Goal: Information Seeking & Learning: Check status

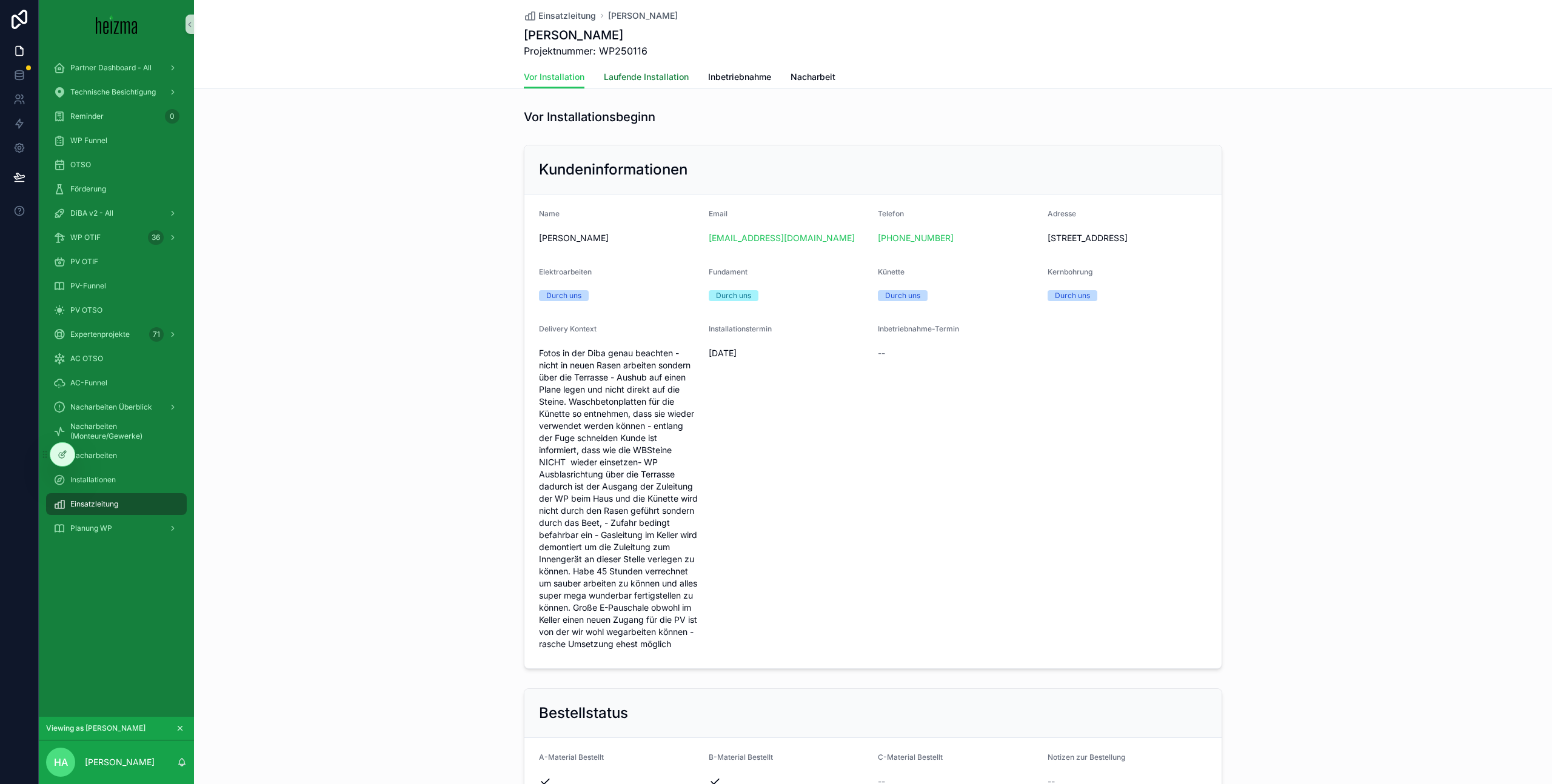
click at [652, 74] on span "Laufende Installation" at bounding box center [646, 77] width 85 height 12
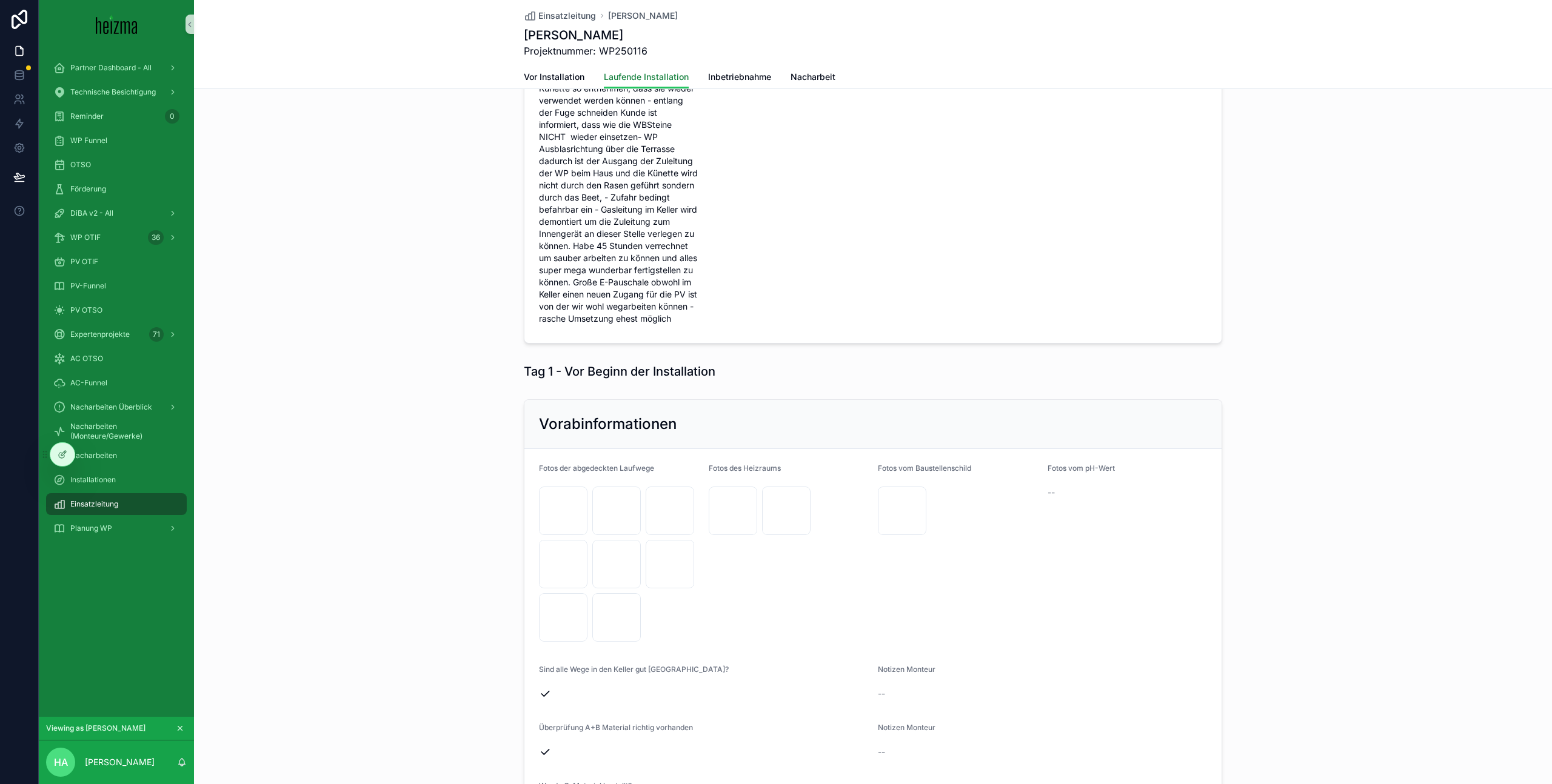
scroll to position [320, 0]
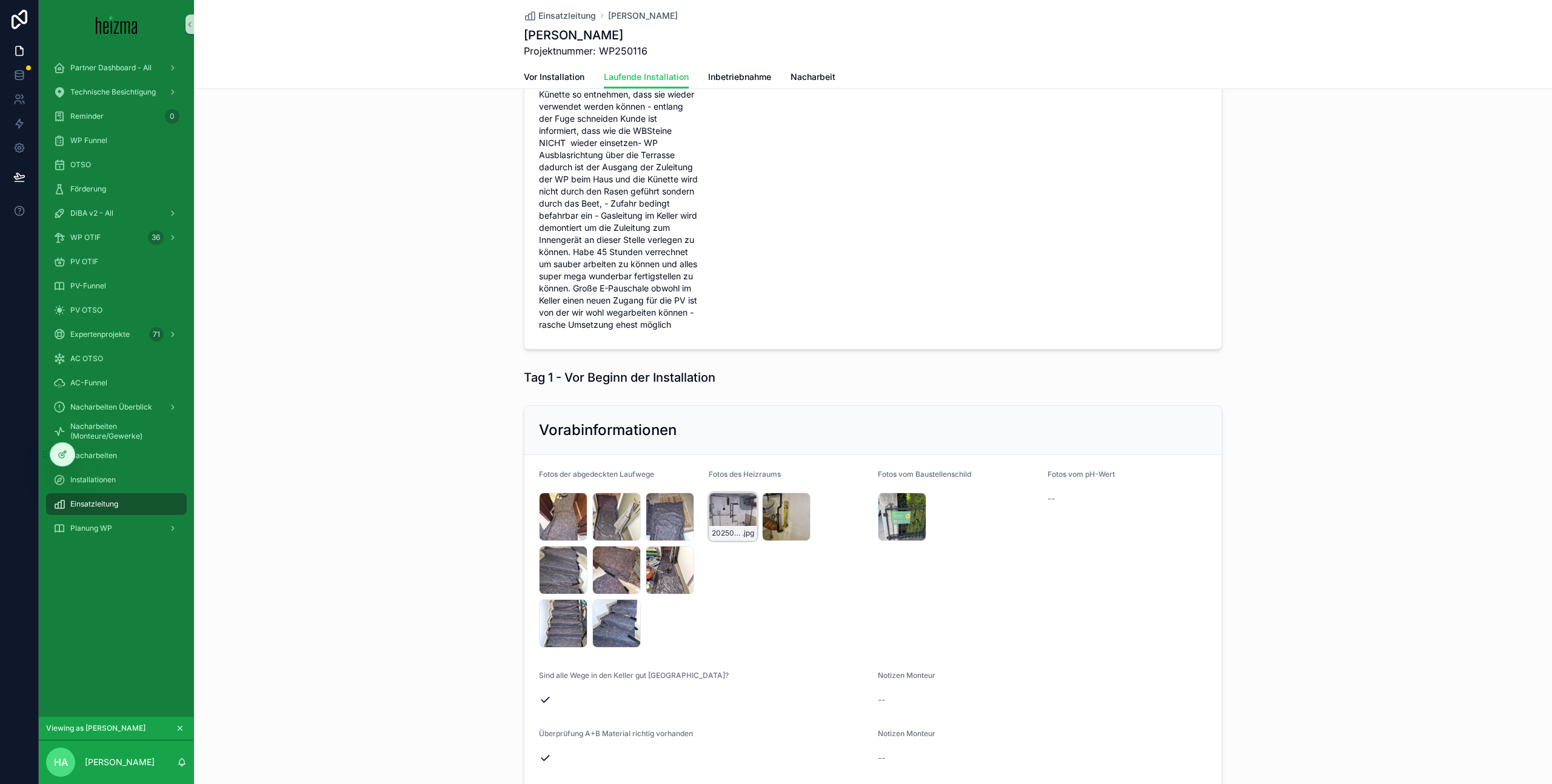
click at [724, 534] on div "20250929_150832 .jpg" at bounding box center [733, 517] width 49 height 49
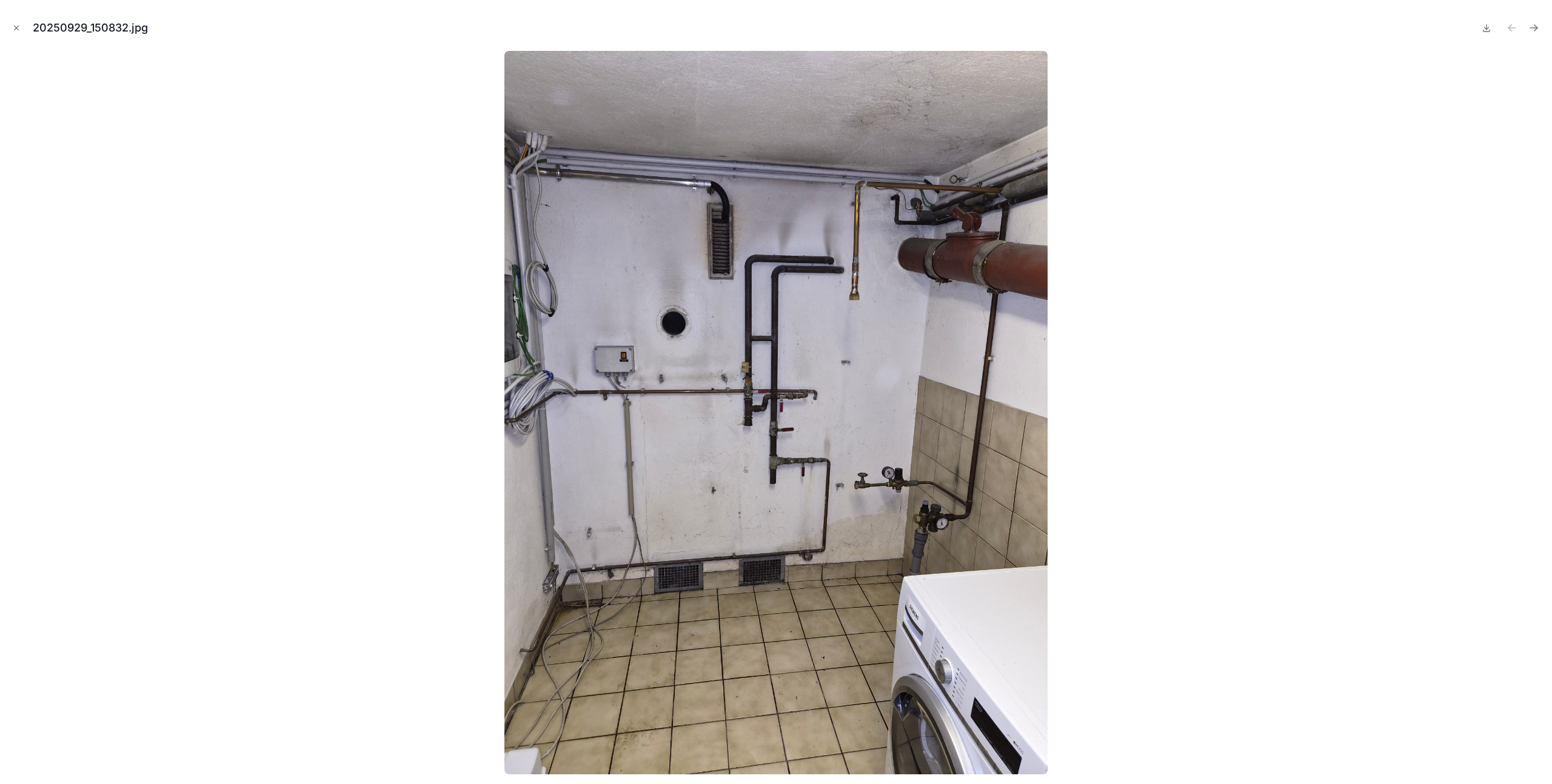
click at [1234, 303] on div at bounding box center [775, 413] width 1532 height 723
click at [19, 26] on icon "Close modal" at bounding box center [16, 28] width 8 height 8
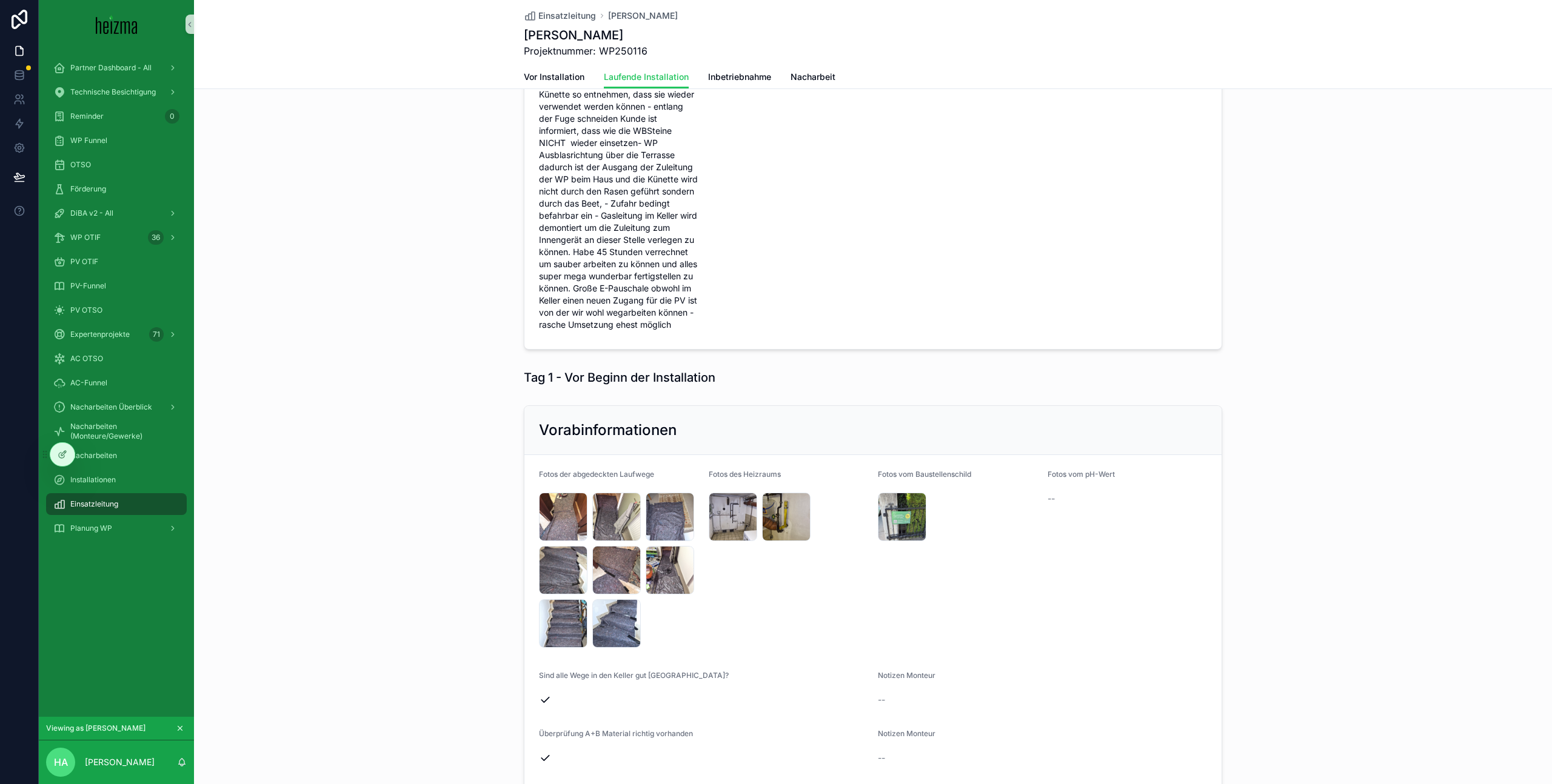
click at [135, 499] on div "Einsatzleitung" at bounding box center [117, 504] width 126 height 20
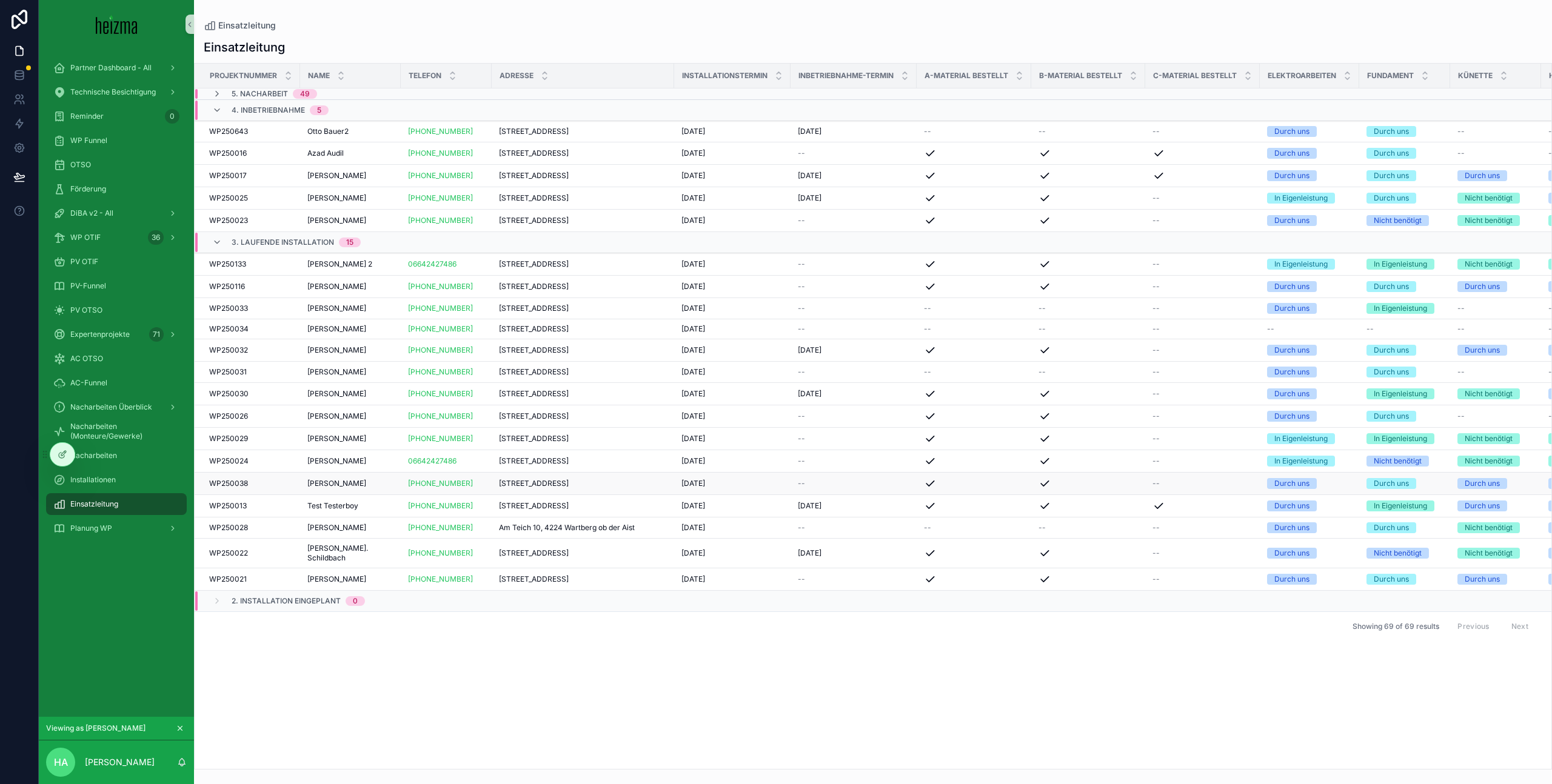
click at [366, 488] on span "[PERSON_NAME]" at bounding box center [337, 483] width 59 height 9
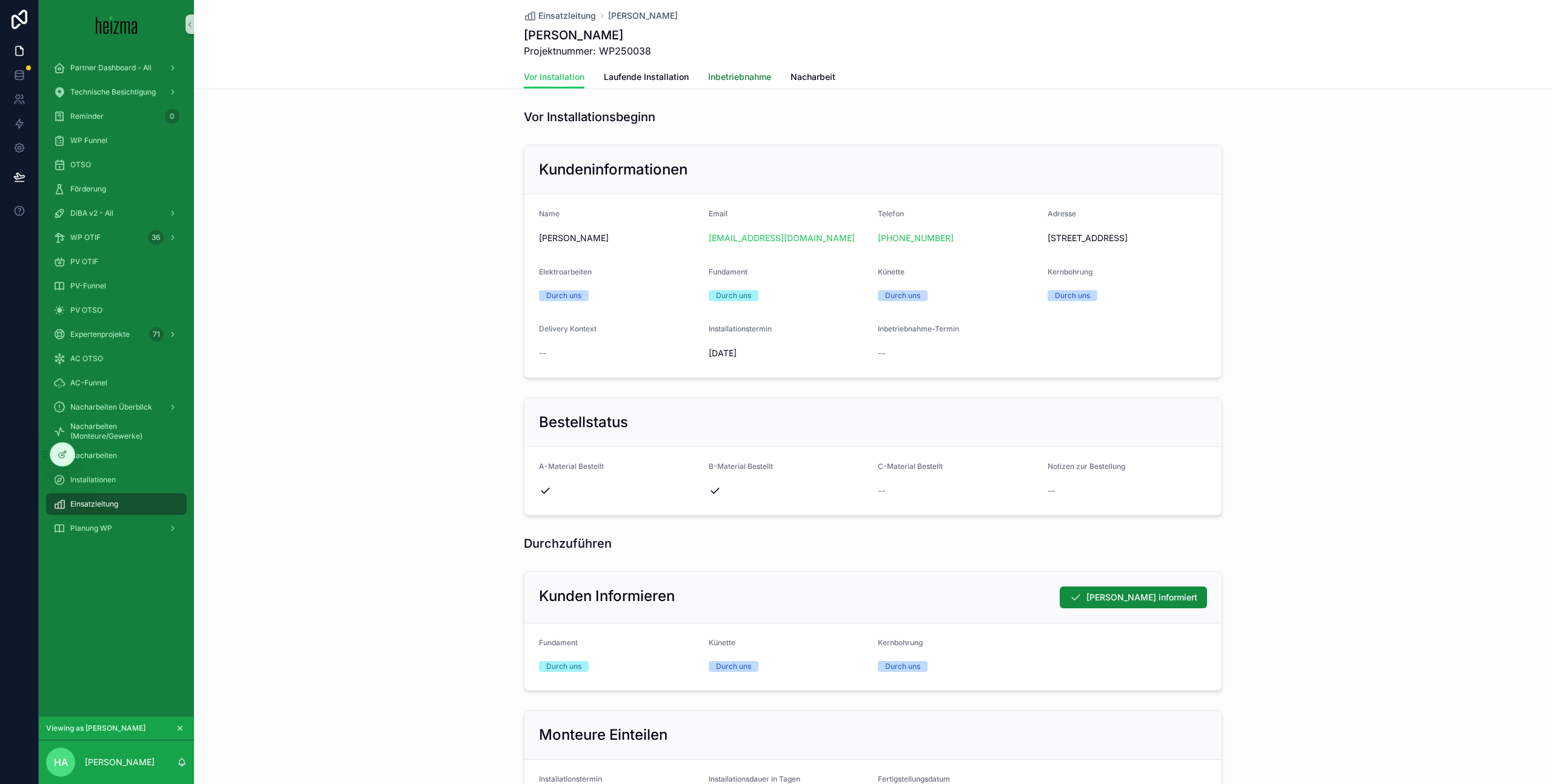
click at [738, 74] on span "Inbetriebnahme" at bounding box center [739, 77] width 63 height 12
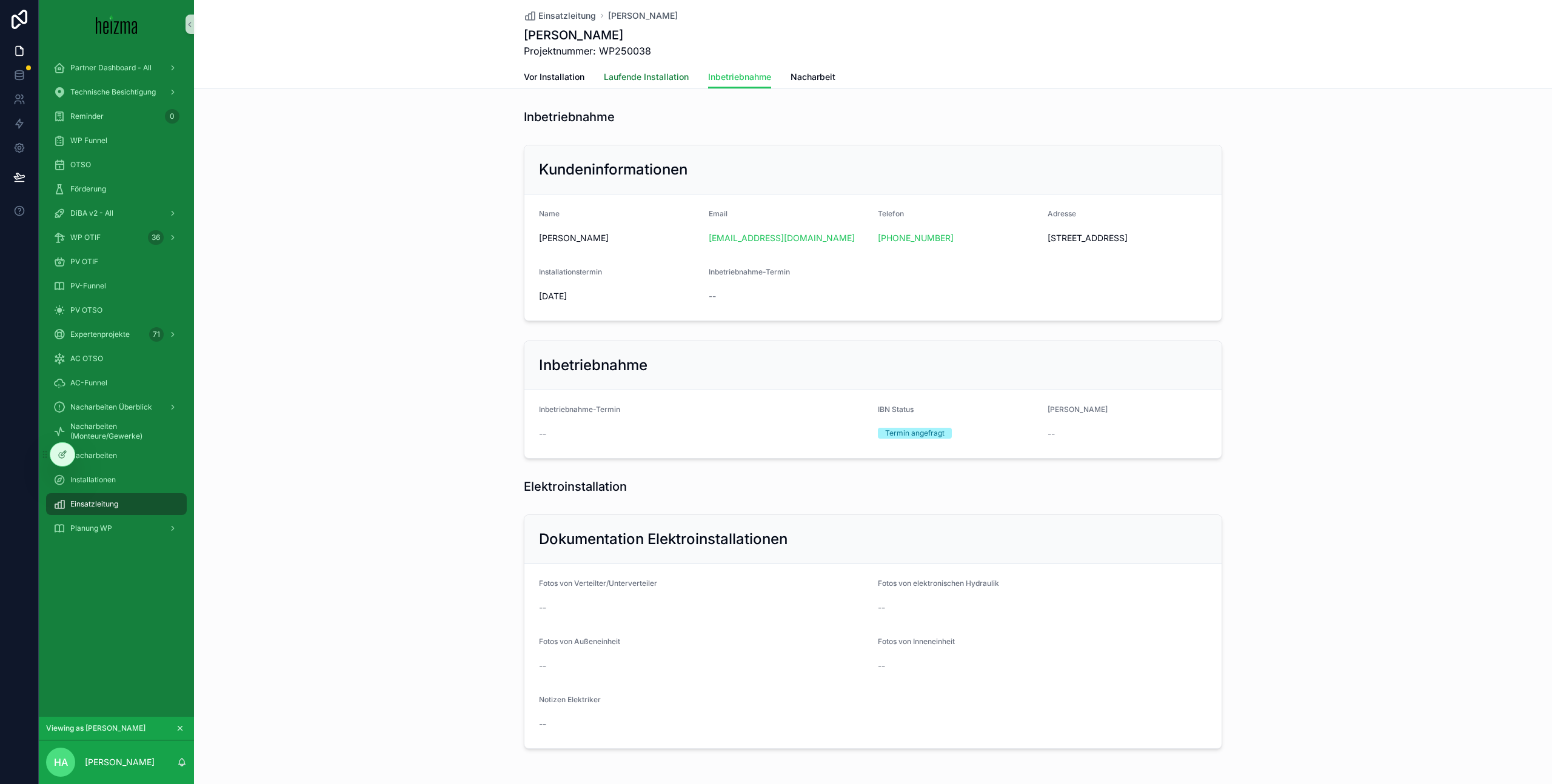
click at [673, 76] on span "Laufende Installation" at bounding box center [646, 77] width 85 height 12
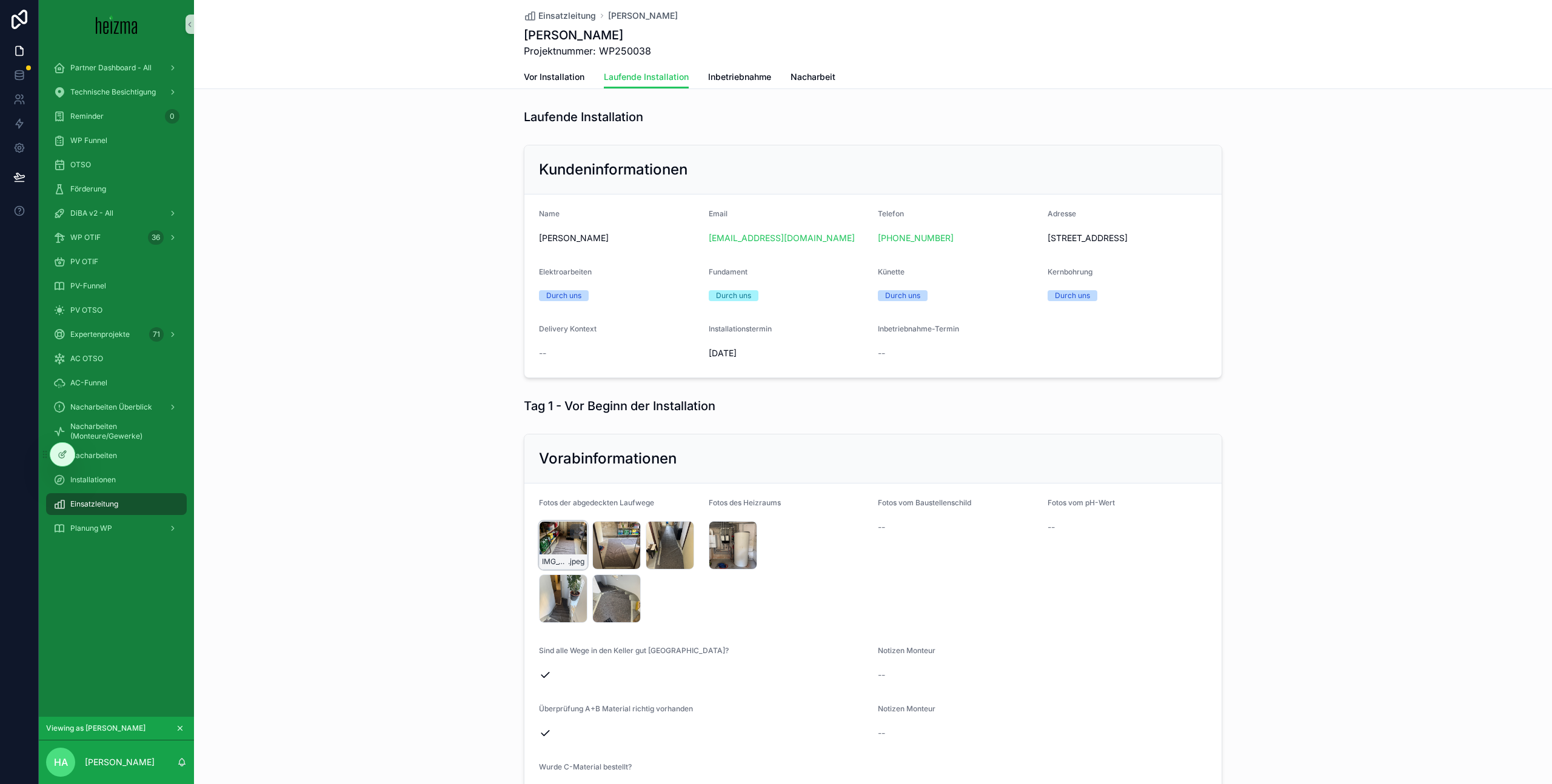
click at [567, 548] on div "IMG_0212 .jpeg" at bounding box center [563, 545] width 49 height 49
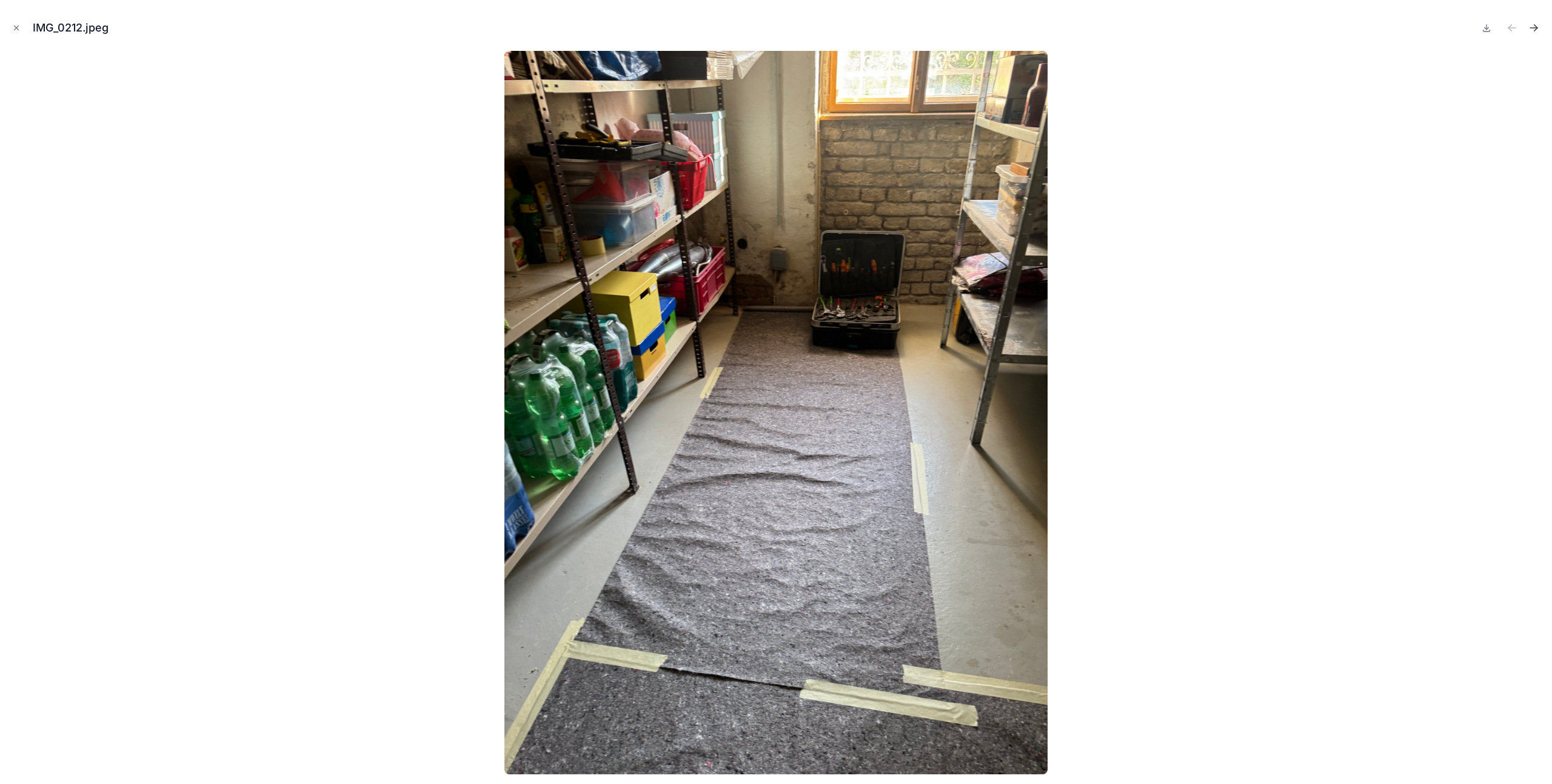
click at [1536, 26] on icon "Next file" at bounding box center [1536, 26] width 3 height 3
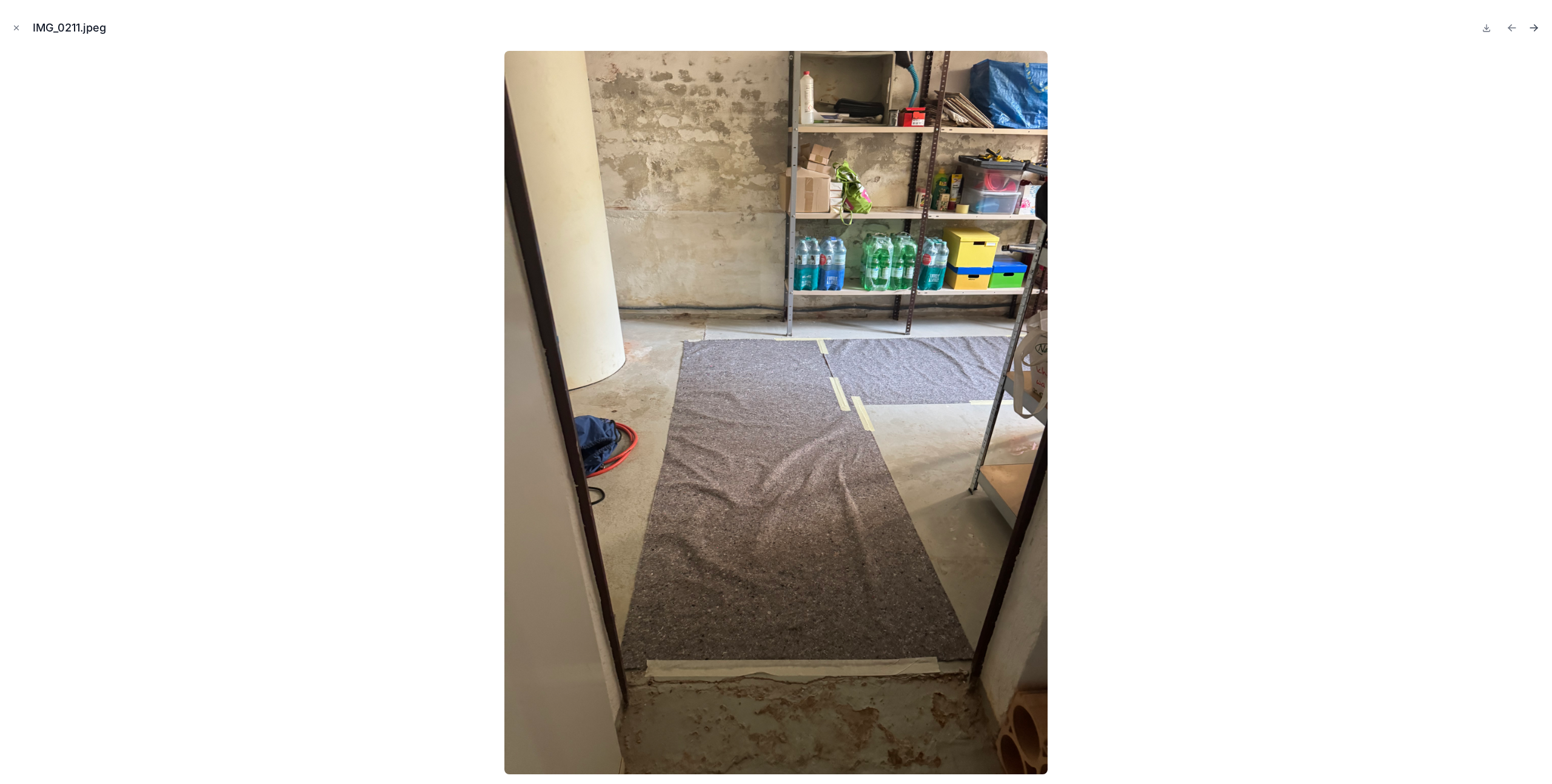
click at [1536, 26] on icon "Next file" at bounding box center [1536, 26] width 3 height 3
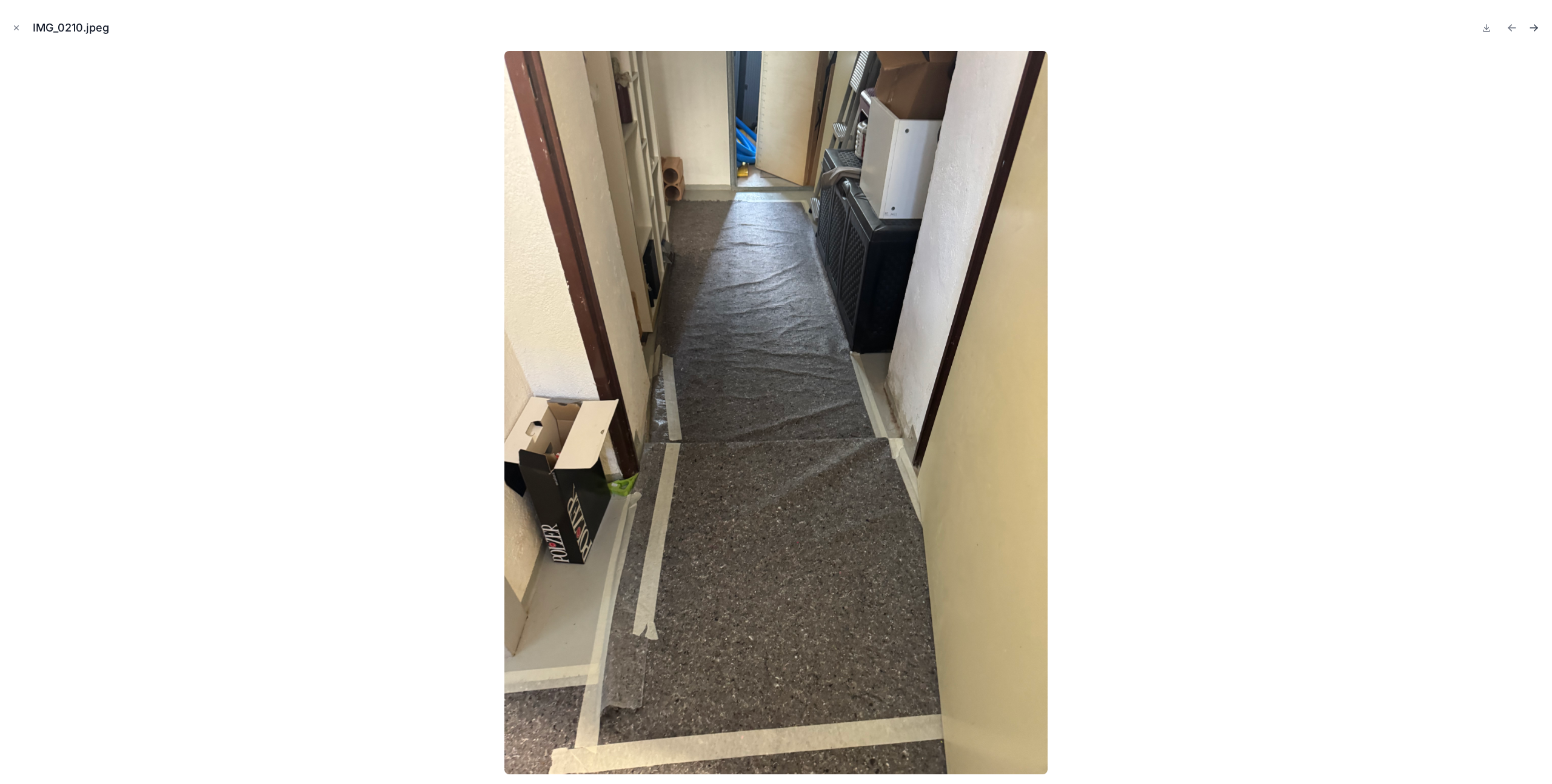
click at [1534, 32] on icon "Next file" at bounding box center [1534, 28] width 12 height 12
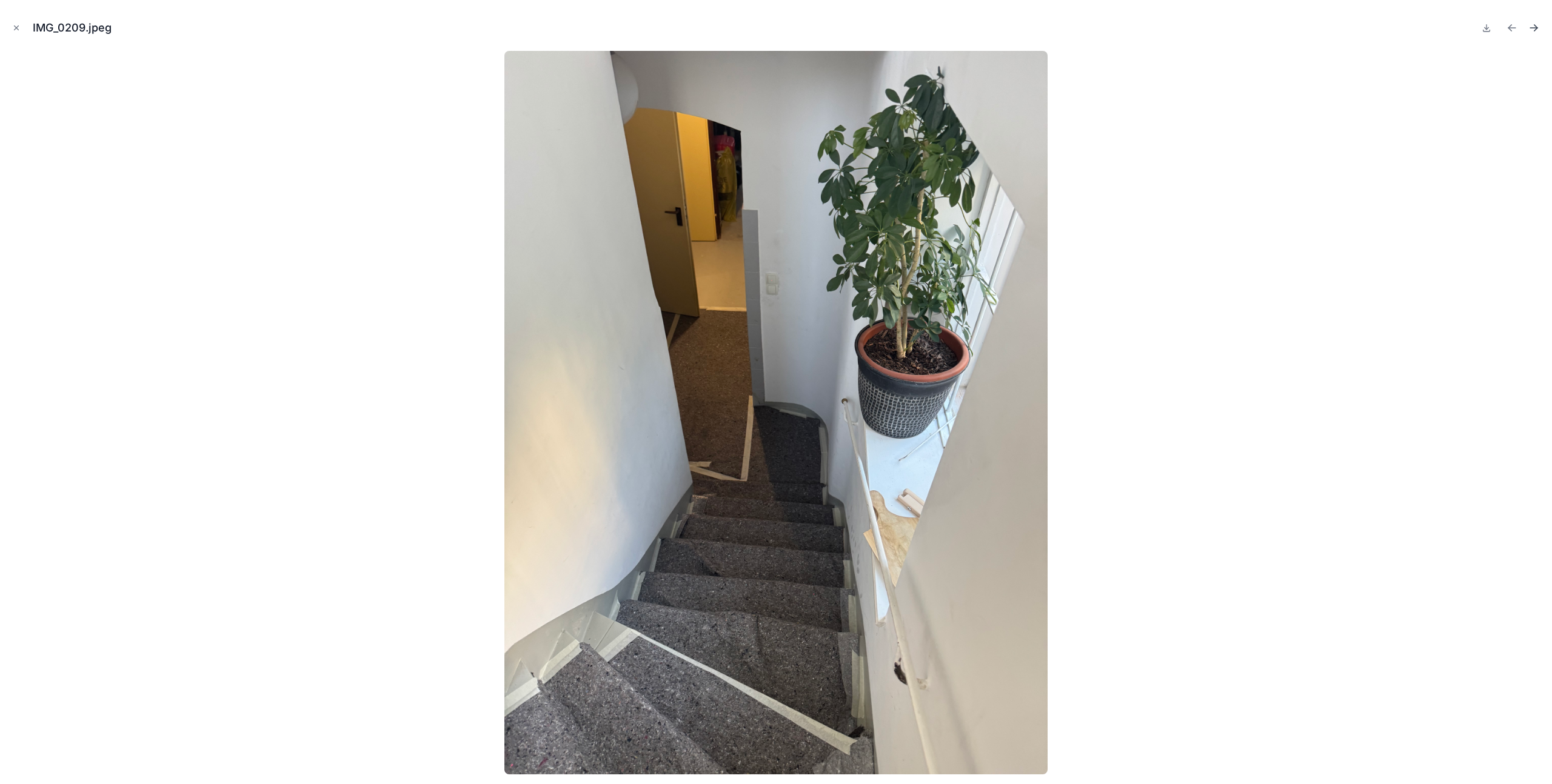
click at [1532, 28] on icon "Next file" at bounding box center [1534, 28] width 12 height 12
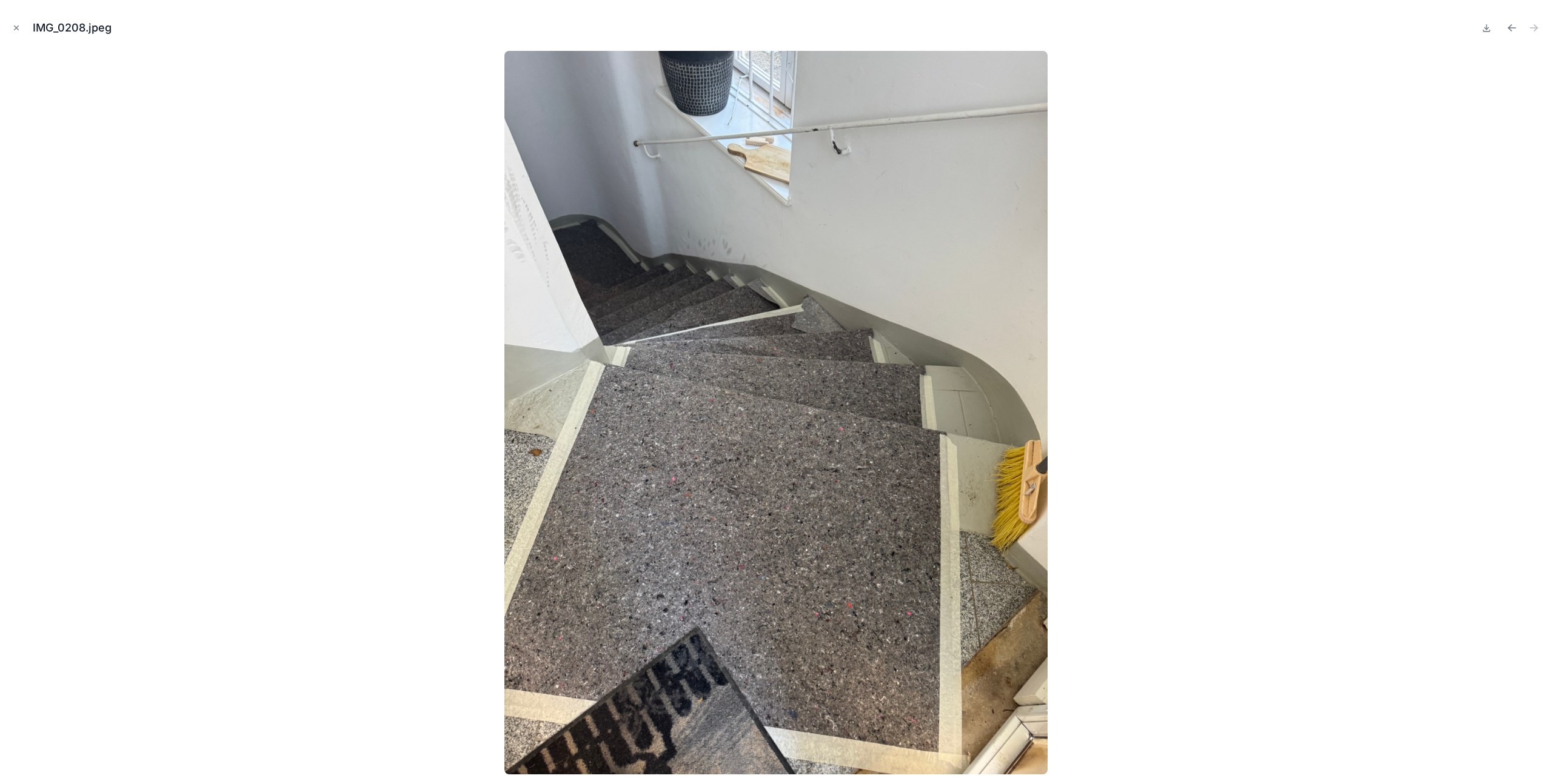
click at [1401, 260] on div at bounding box center [775, 413] width 1532 height 723
click at [19, 28] on icon "Close modal" at bounding box center [16, 28] width 8 height 8
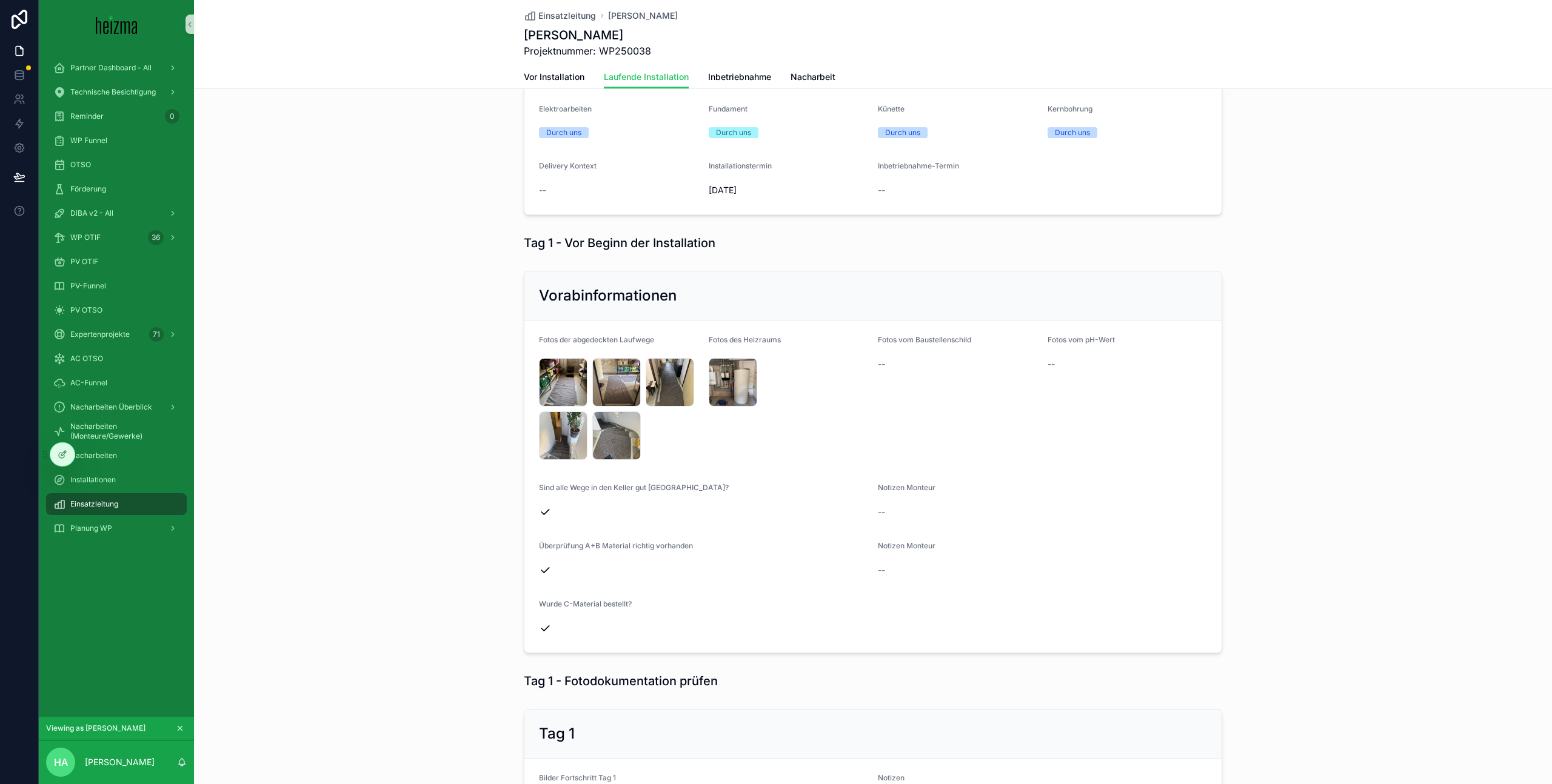
scroll to position [163, 0]
click at [119, 498] on div "Einsatzleitung" at bounding box center [117, 504] width 126 height 20
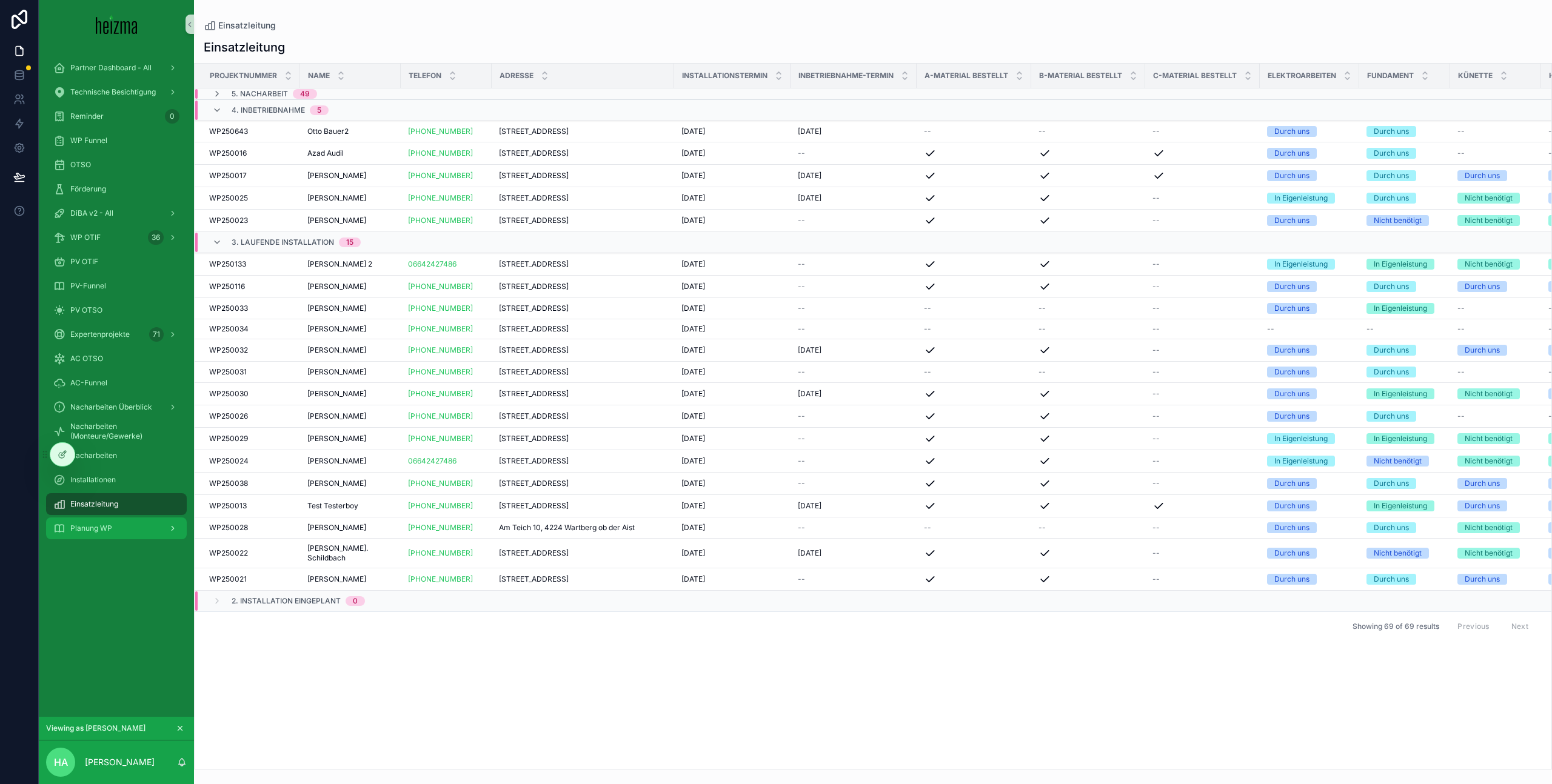
click at [134, 524] on div "Planung WP" at bounding box center [117, 528] width 126 height 20
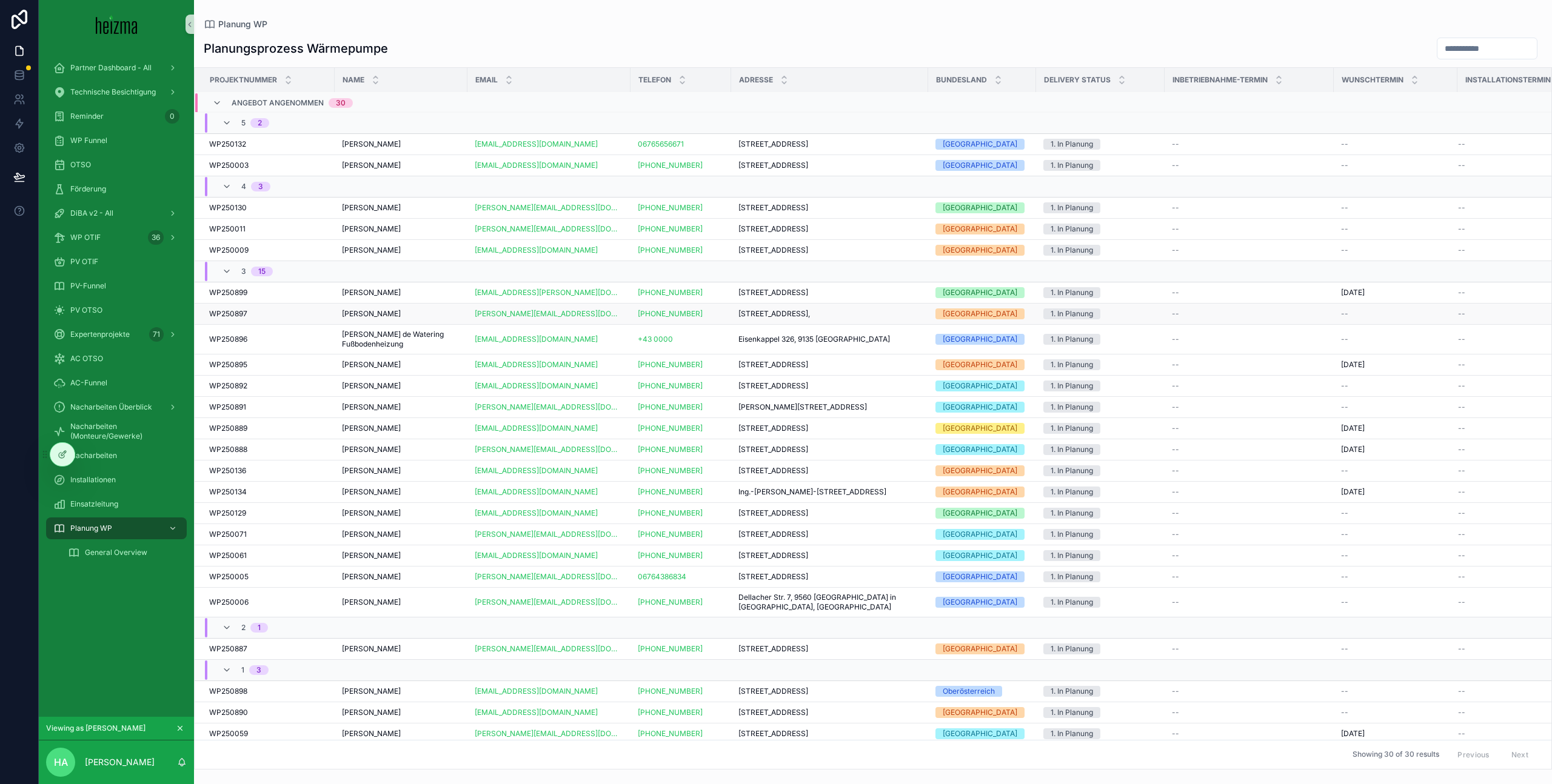
scroll to position [162, 0]
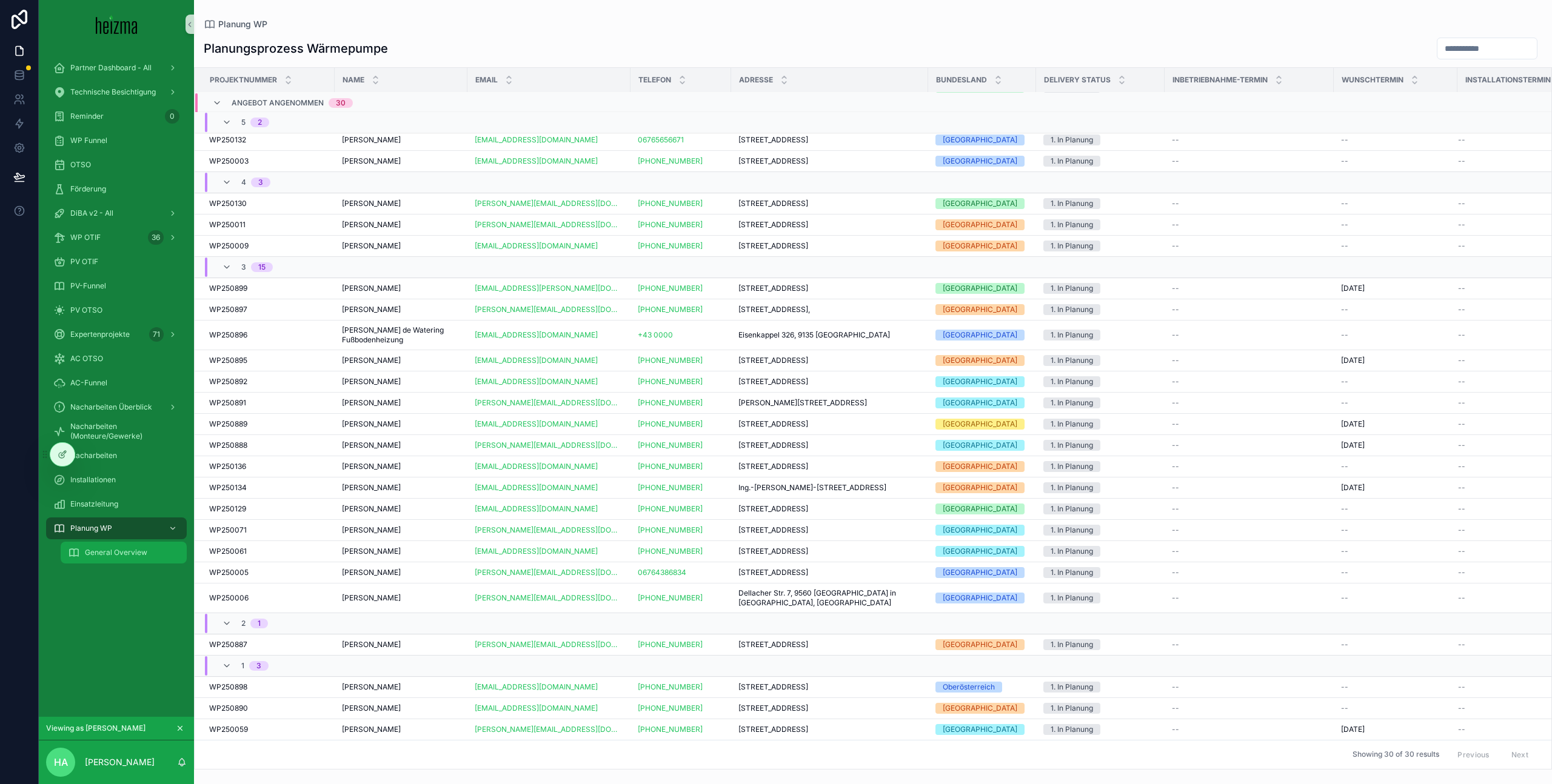
click at [120, 553] on span "General Overview" at bounding box center [116, 552] width 62 height 9
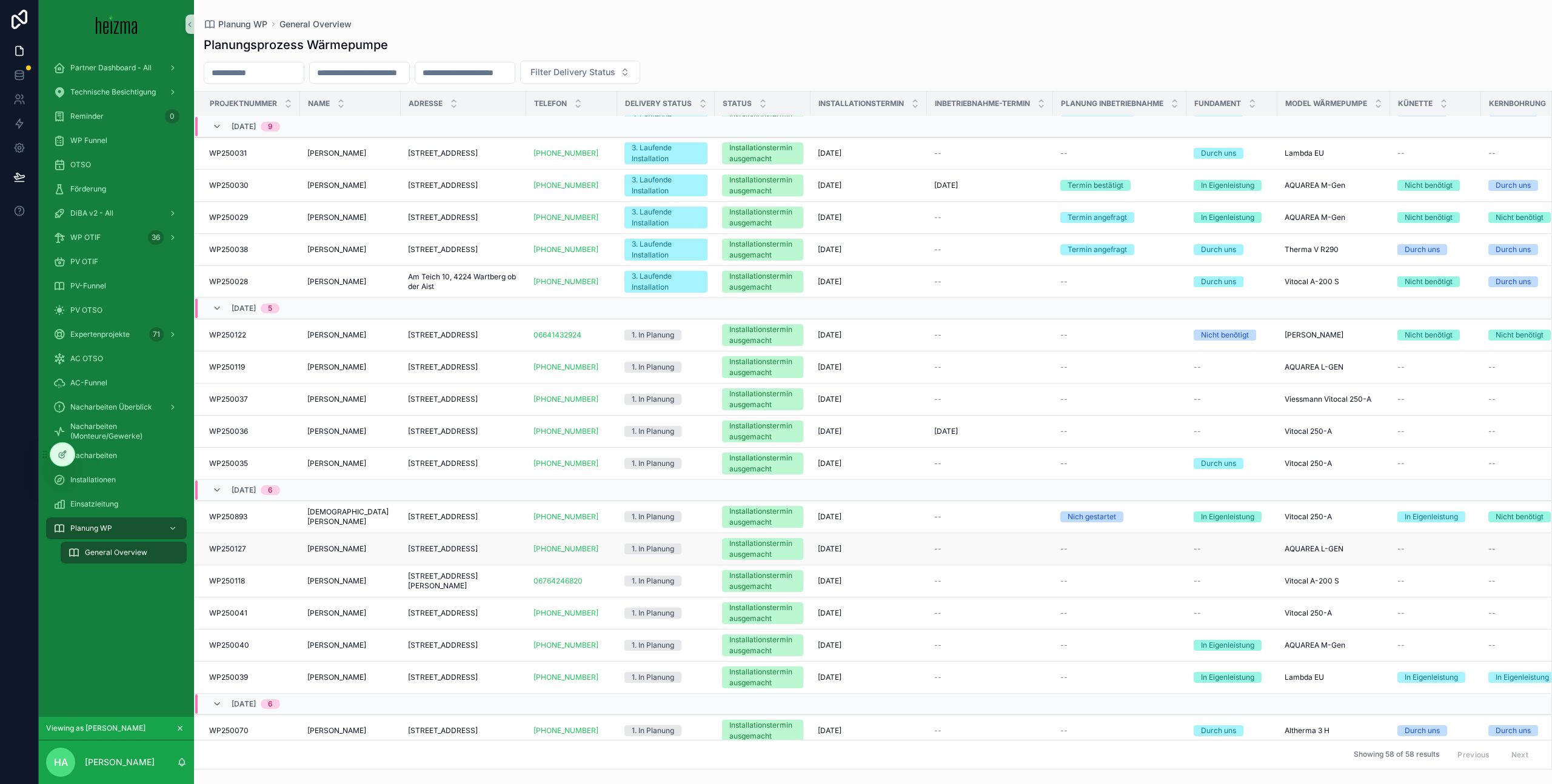
scroll to position [587, 0]
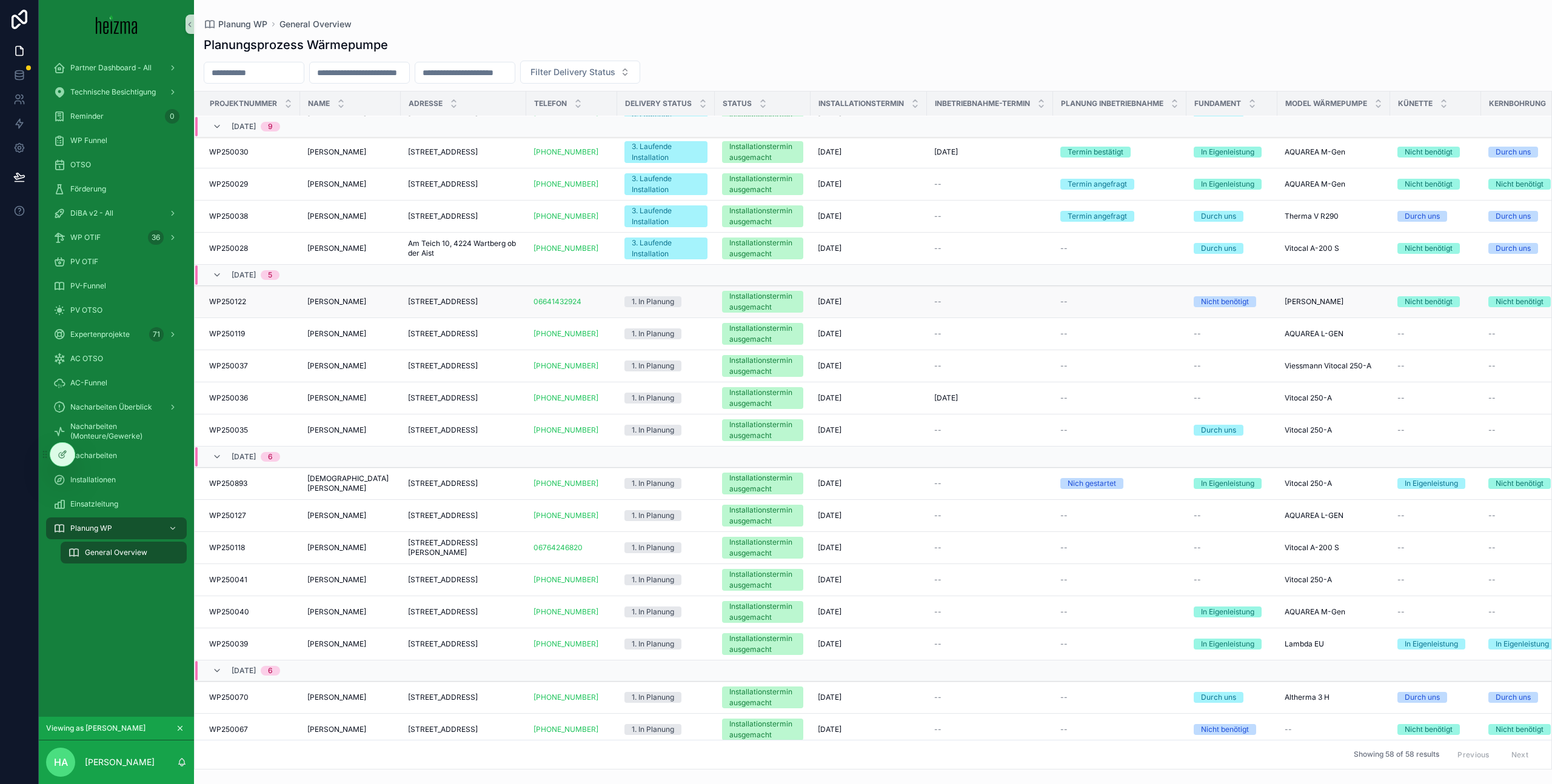
click at [478, 307] on span "[STREET_ADDRESS]" at bounding box center [443, 301] width 70 height 9
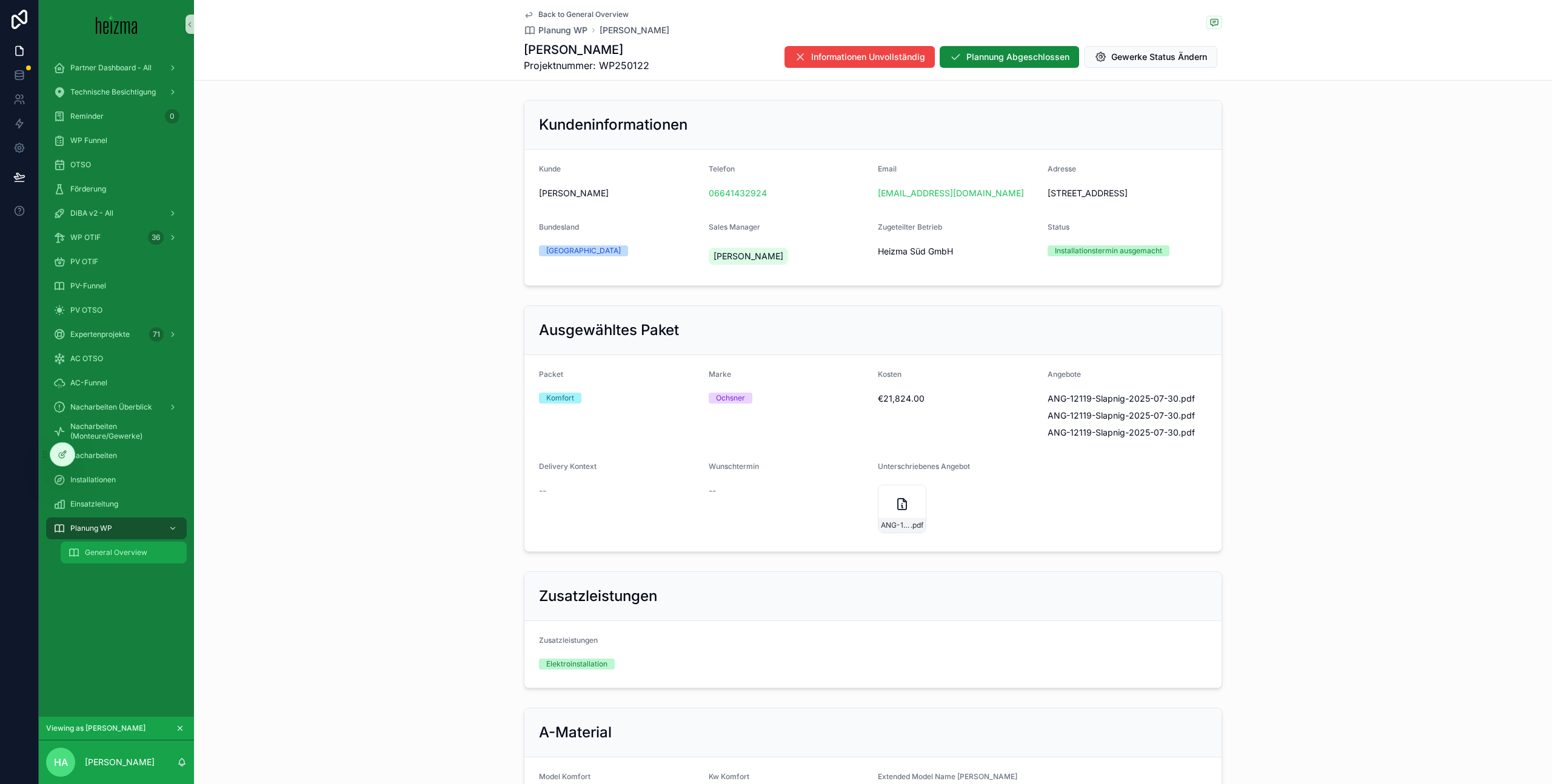
click at [110, 555] on span "General Overview" at bounding box center [116, 552] width 62 height 9
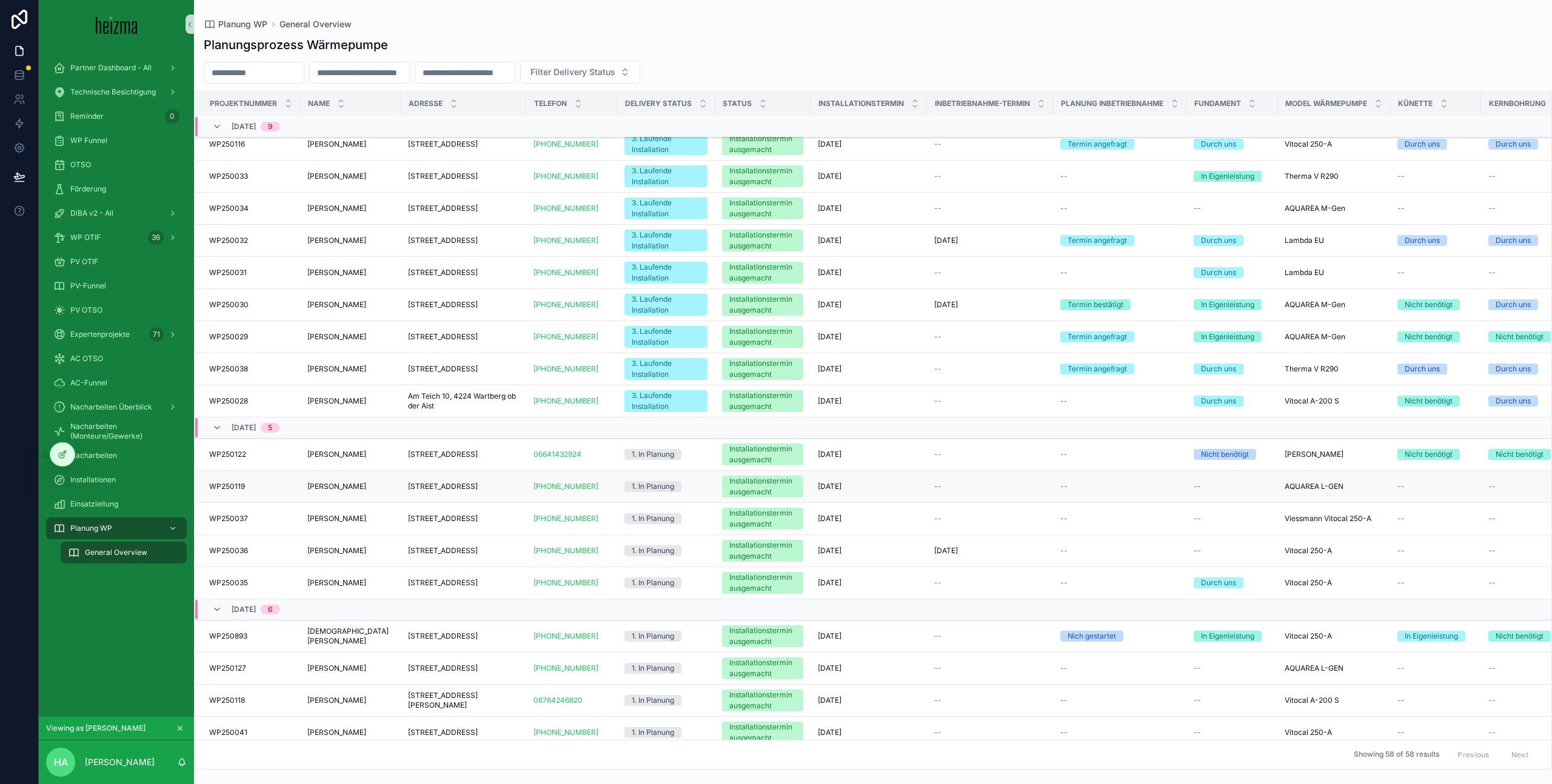
scroll to position [439, 0]
click at [386, 492] on div "[PERSON_NAME] [PERSON_NAME]" at bounding box center [350, 487] width 86 height 9
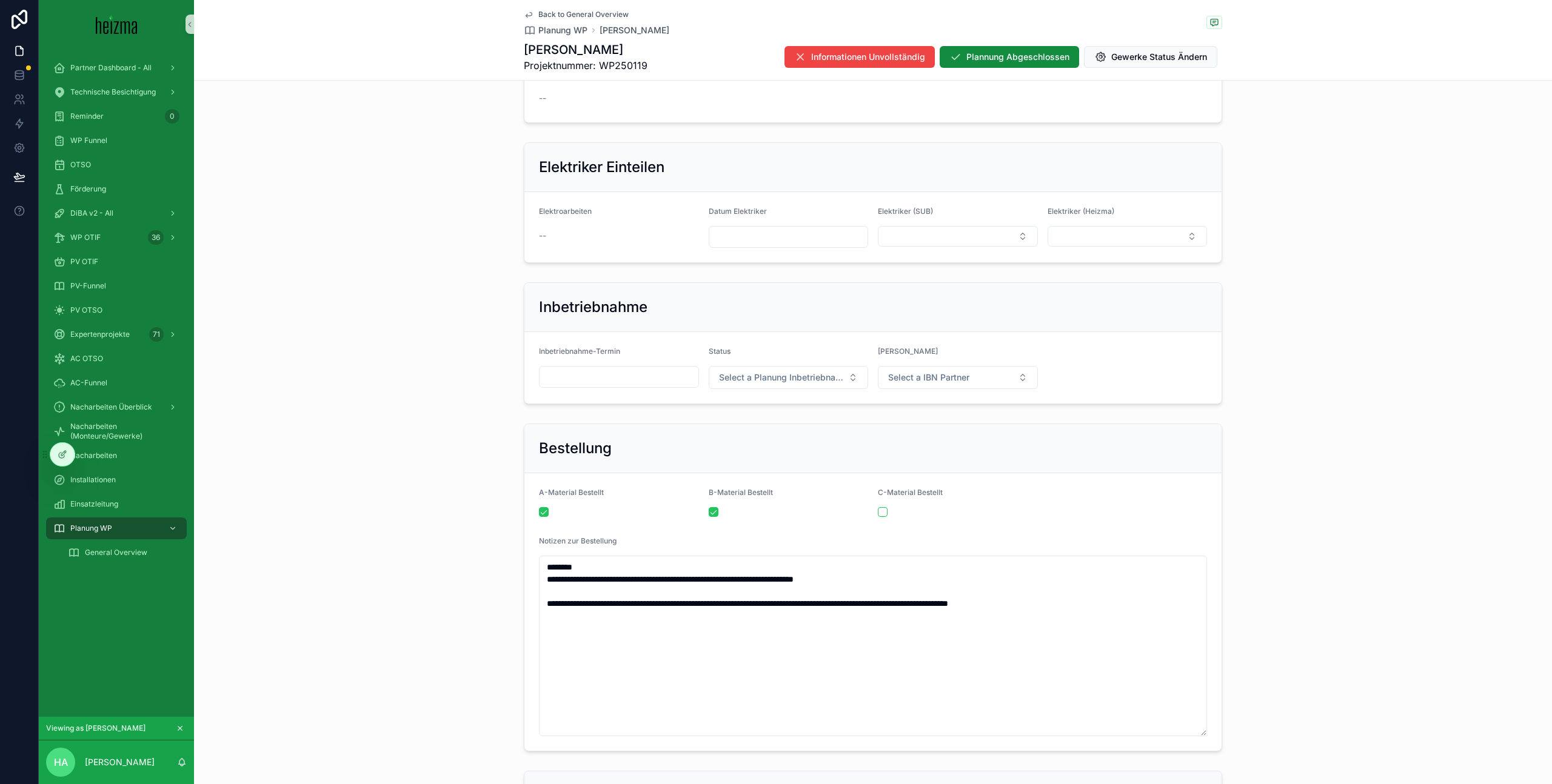
scroll to position [2389, 0]
click at [114, 546] on div "General Overview" at bounding box center [124, 553] width 112 height 20
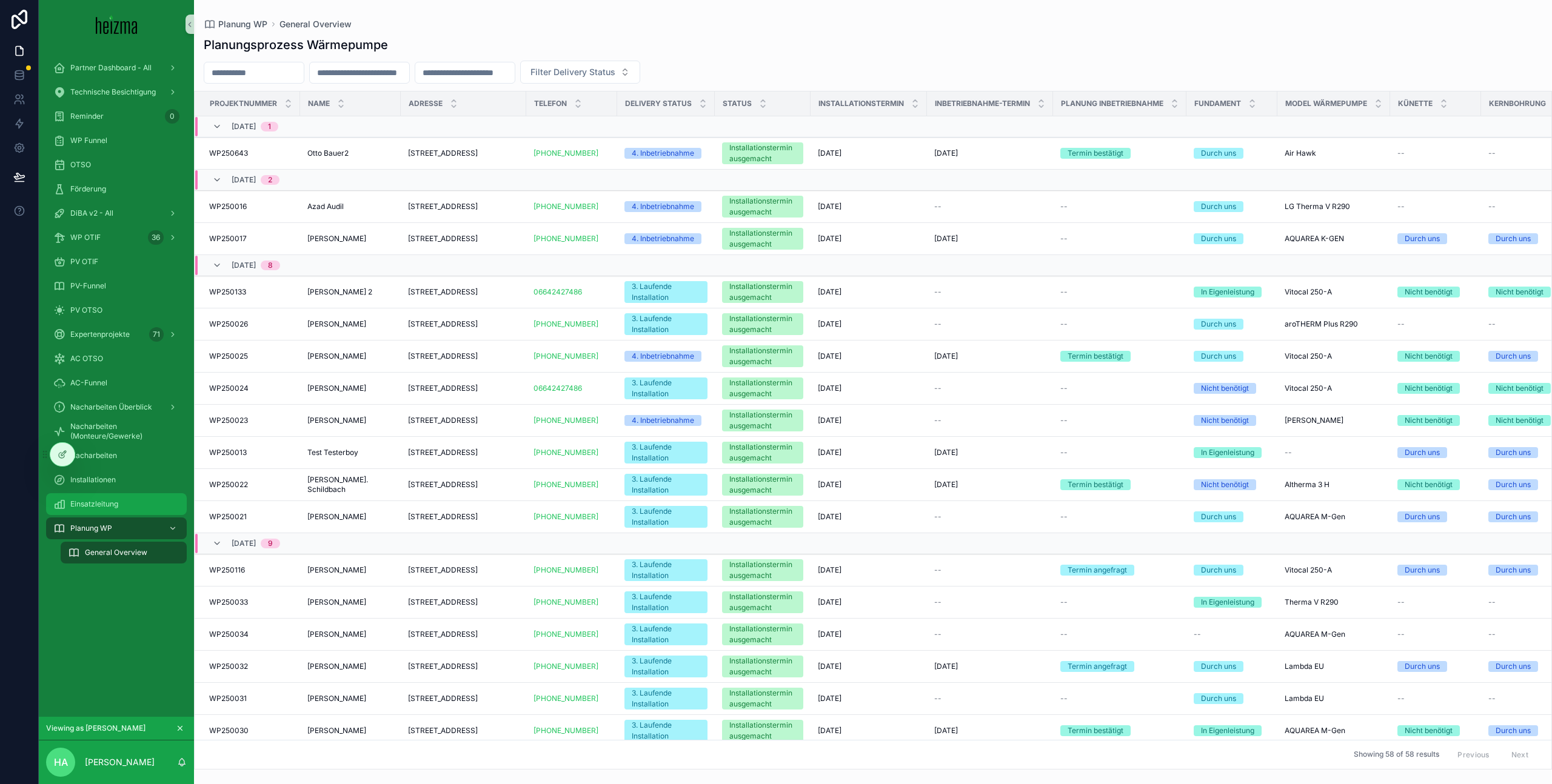
click at [129, 500] on div "Einsatzleitung" at bounding box center [117, 504] width 126 height 20
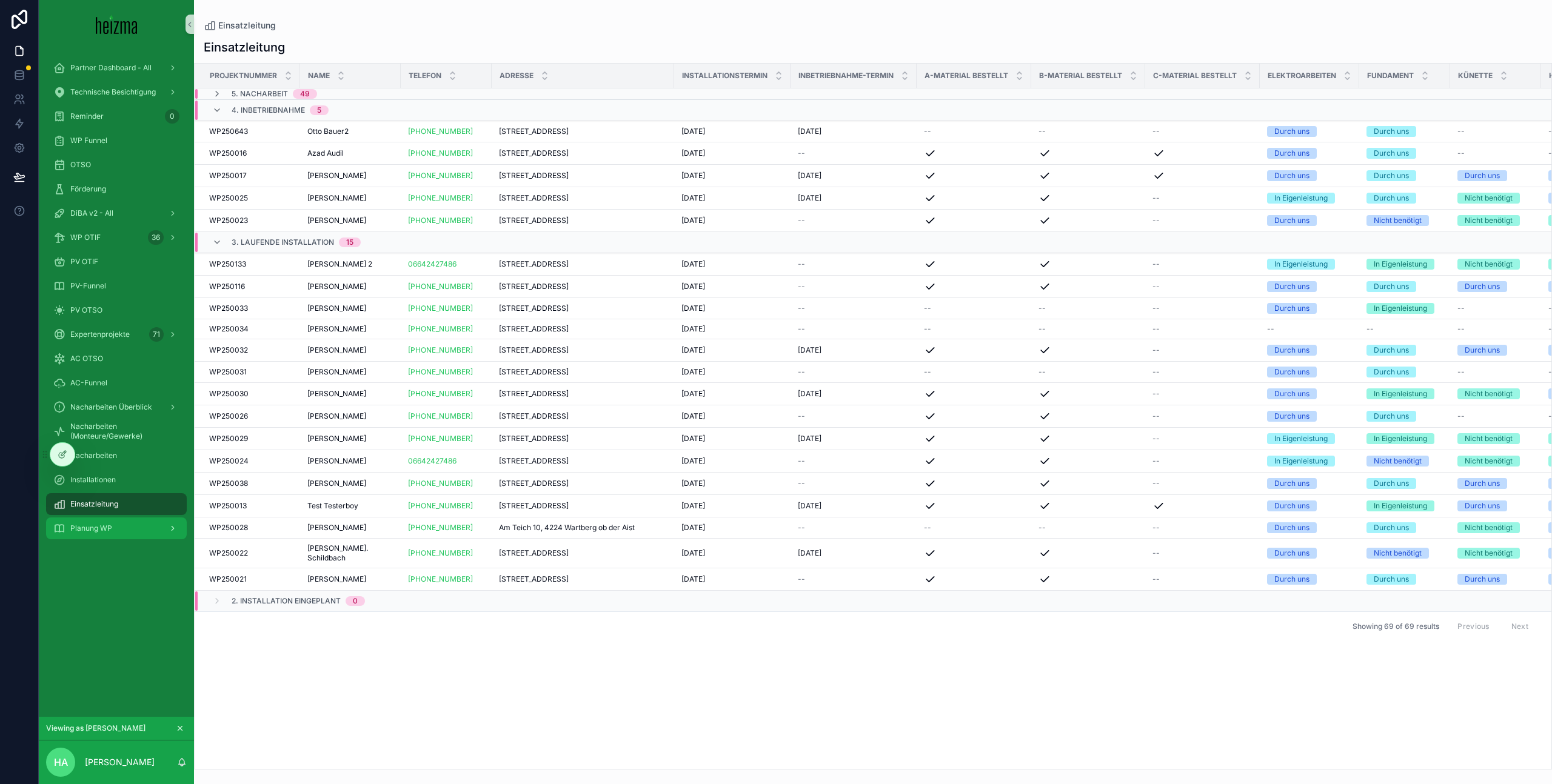
click at [124, 527] on div "Planung WP" at bounding box center [117, 528] width 126 height 20
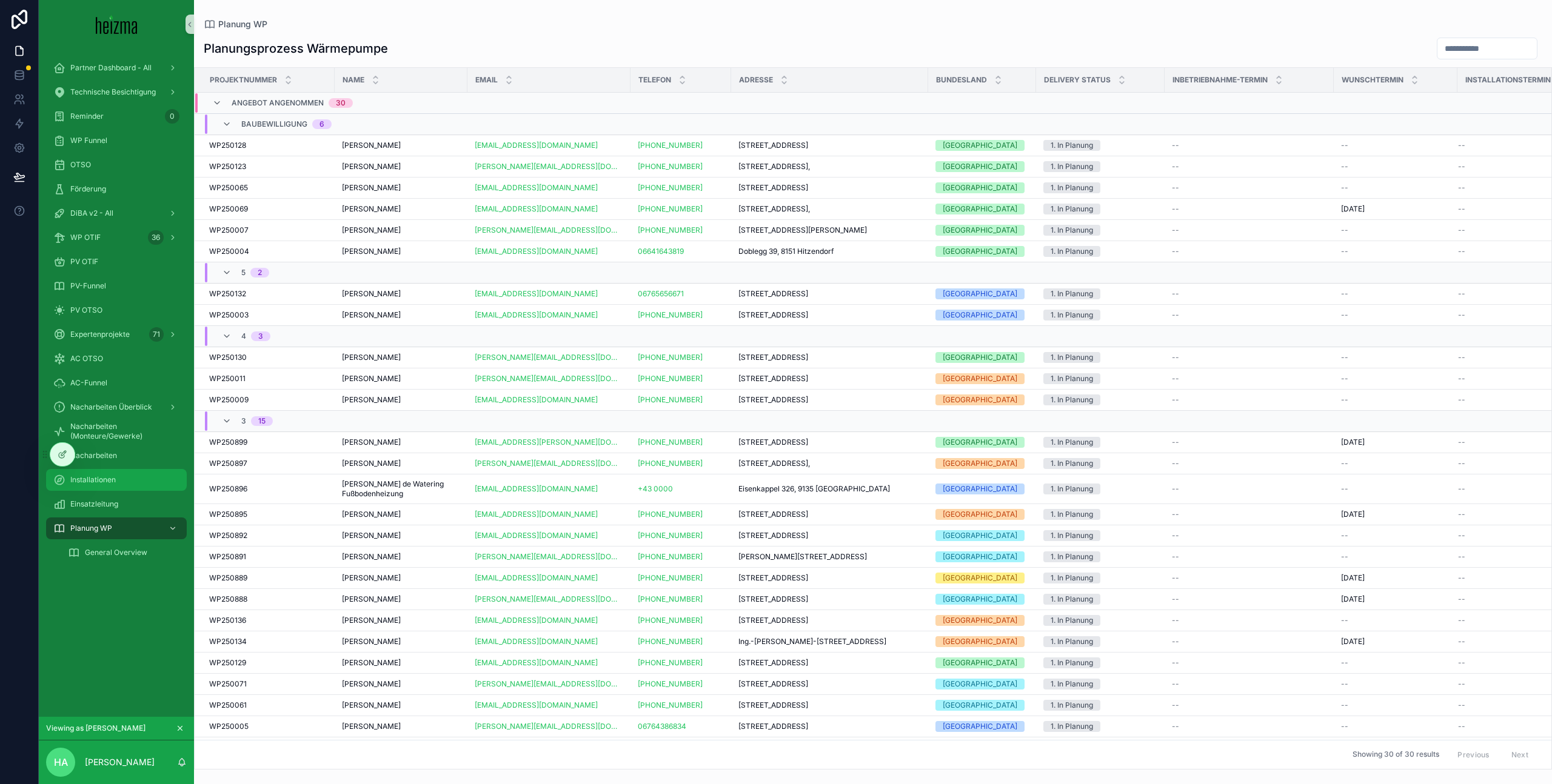
click at [142, 481] on div "Installationen" at bounding box center [117, 480] width 126 height 20
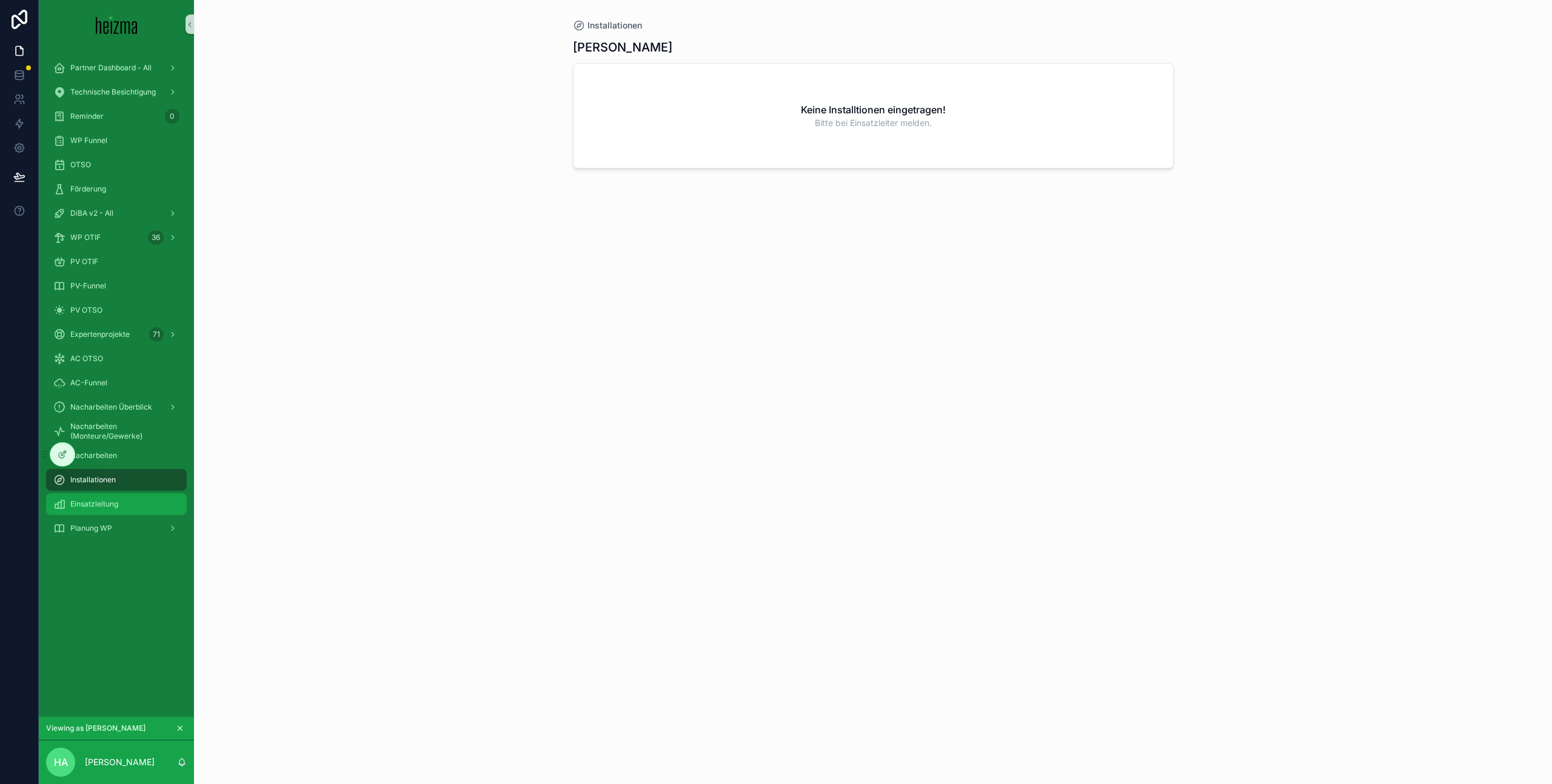
click at [144, 506] on div "Einsatzleitung" at bounding box center [117, 504] width 126 height 20
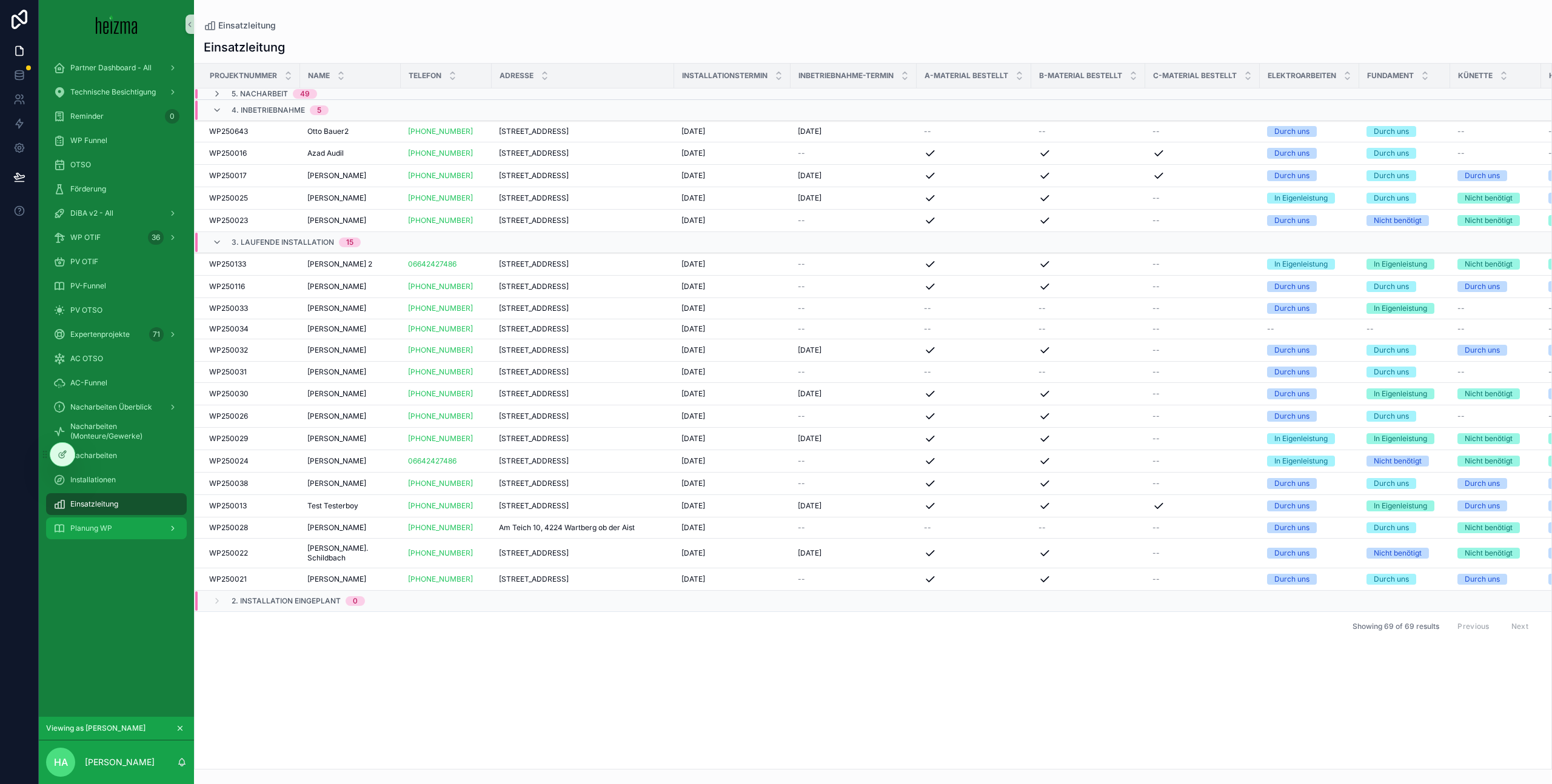
click at [151, 530] on div "Planung WP" at bounding box center [117, 528] width 126 height 20
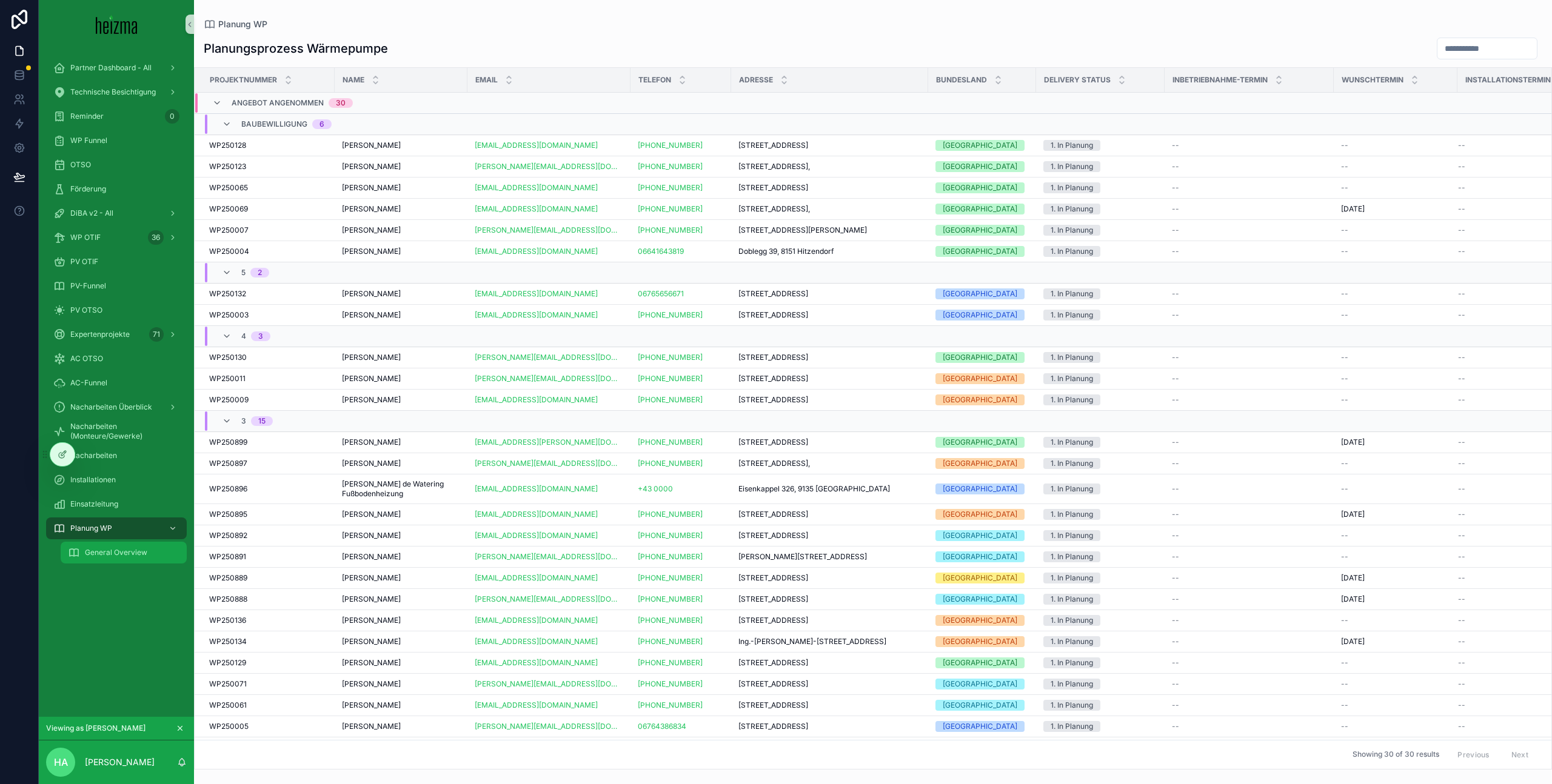
click at [141, 555] on span "General Overview" at bounding box center [116, 552] width 62 height 9
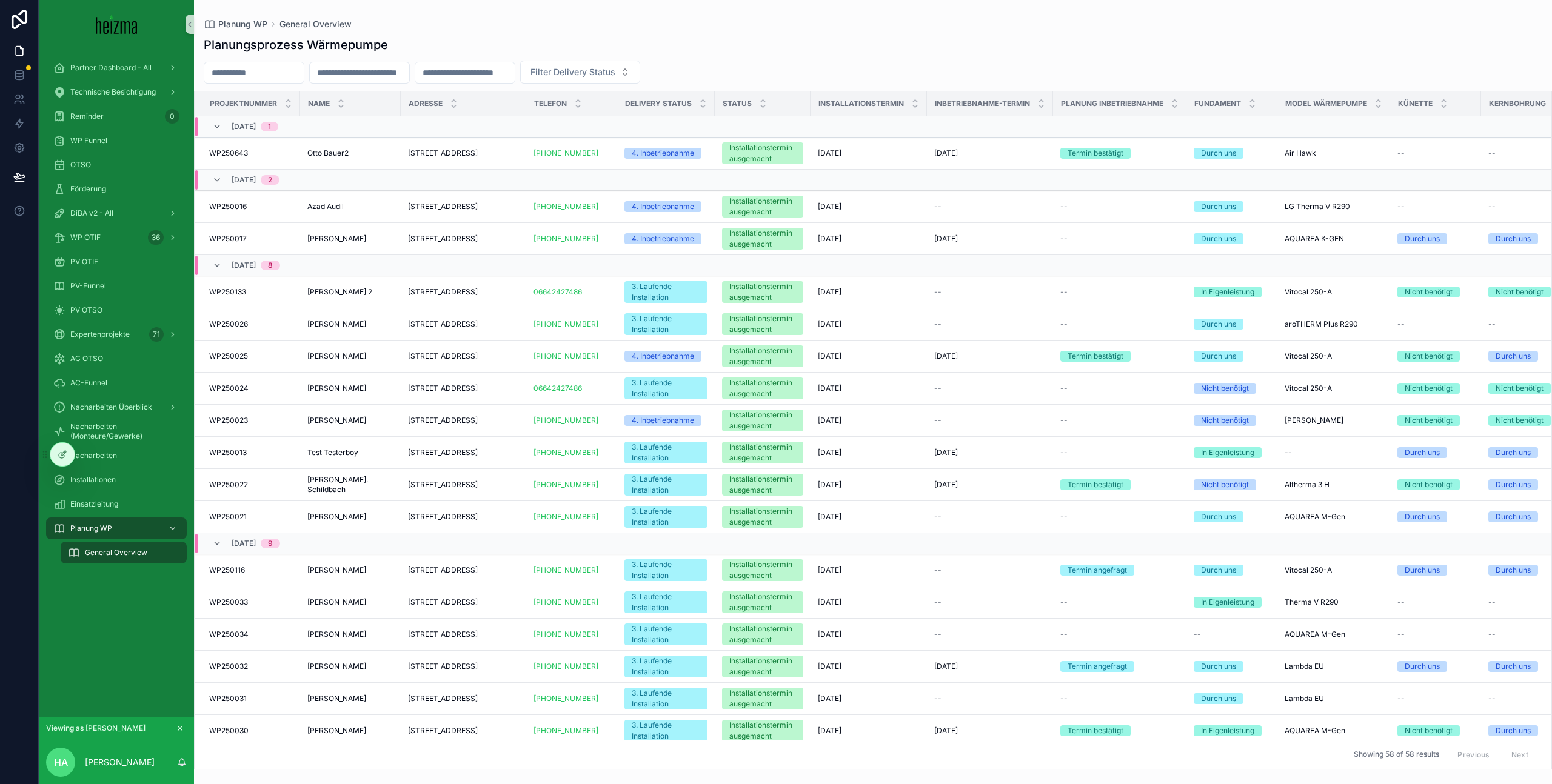
click at [284, 71] on input "scrollable content" at bounding box center [254, 72] width 100 height 17
paste input "*********"
type input "*********"
